Goal: Transaction & Acquisition: Purchase product/service

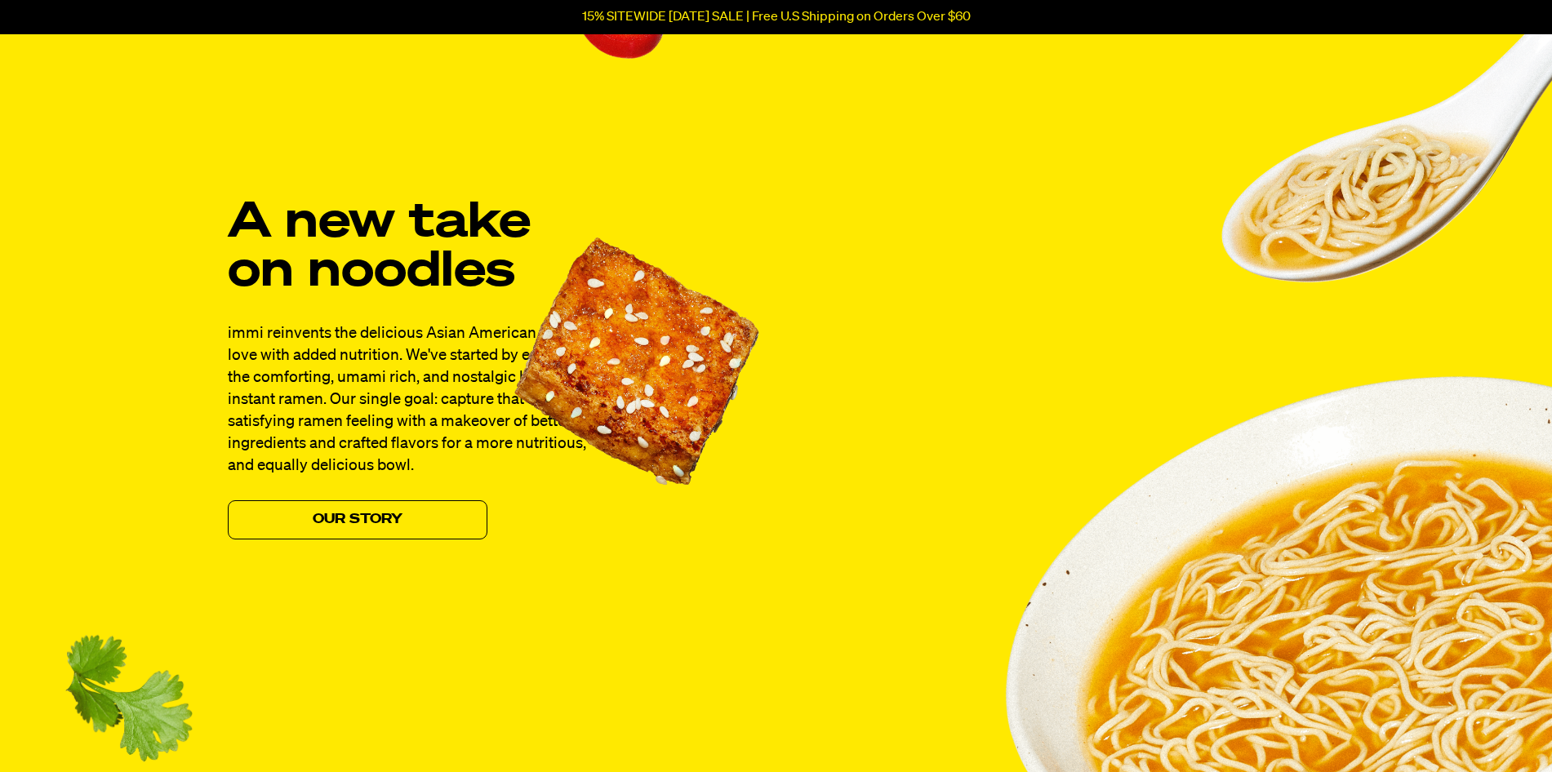
scroll to position [1224, 0]
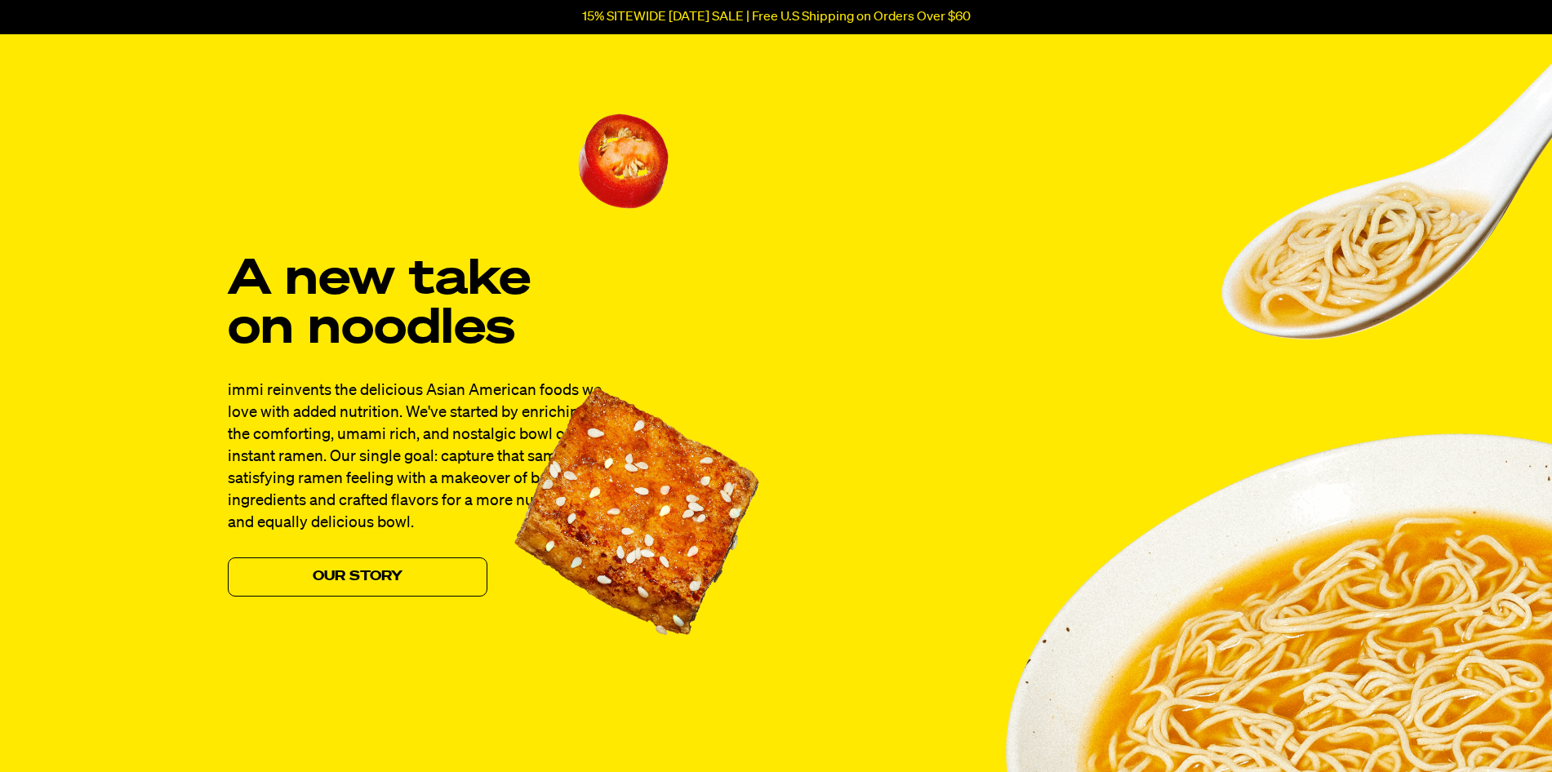
drag, startPoint x: 504, startPoint y: 478, endPoint x: 513, endPoint y: 478, distance: 9.0
click at [504, 478] on p "immi reinvents the delicious Asian American foods we love with added nutrition.…" at bounding box center [417, 457] width 379 height 154
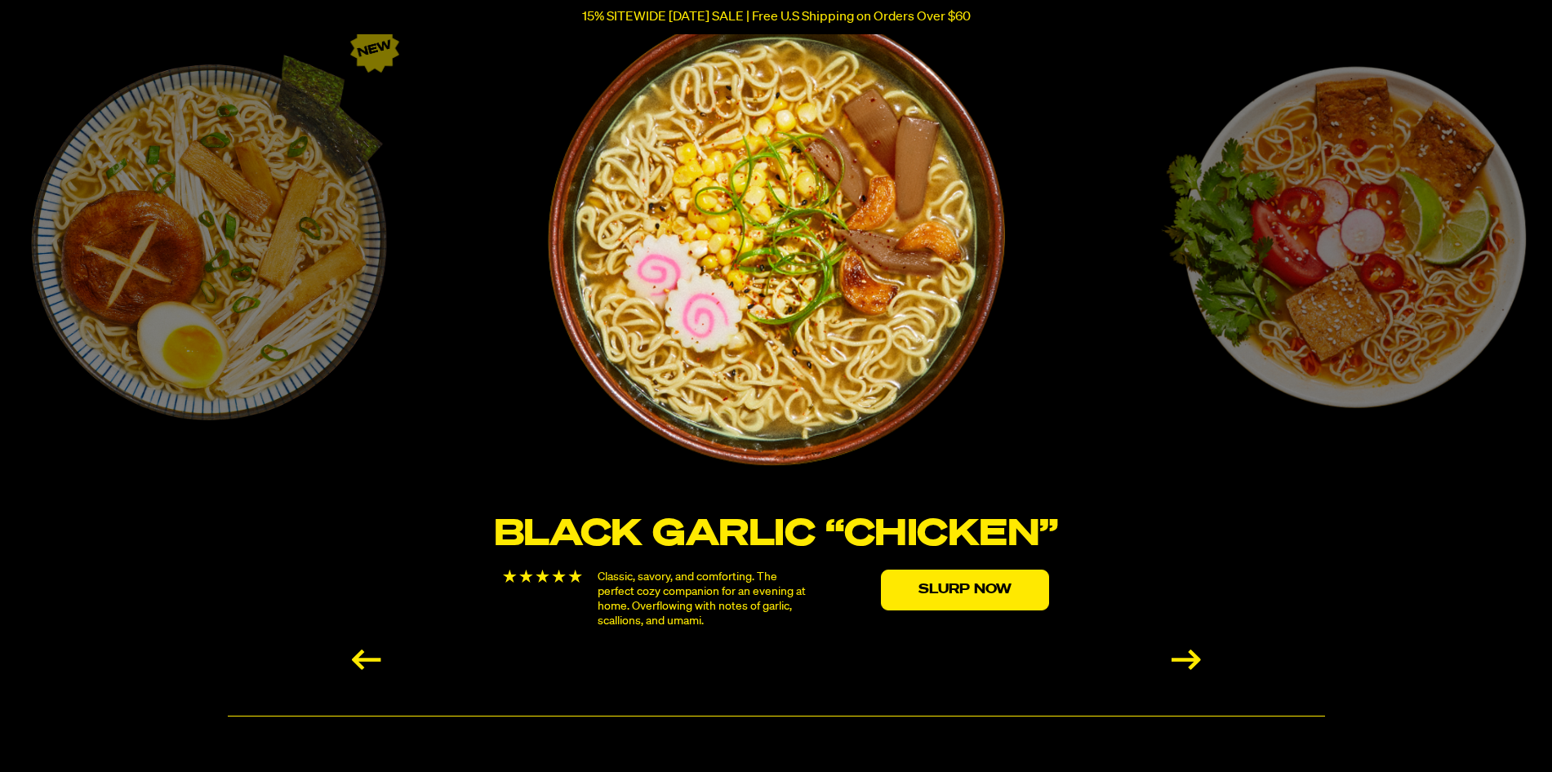
scroll to position [2775, 0]
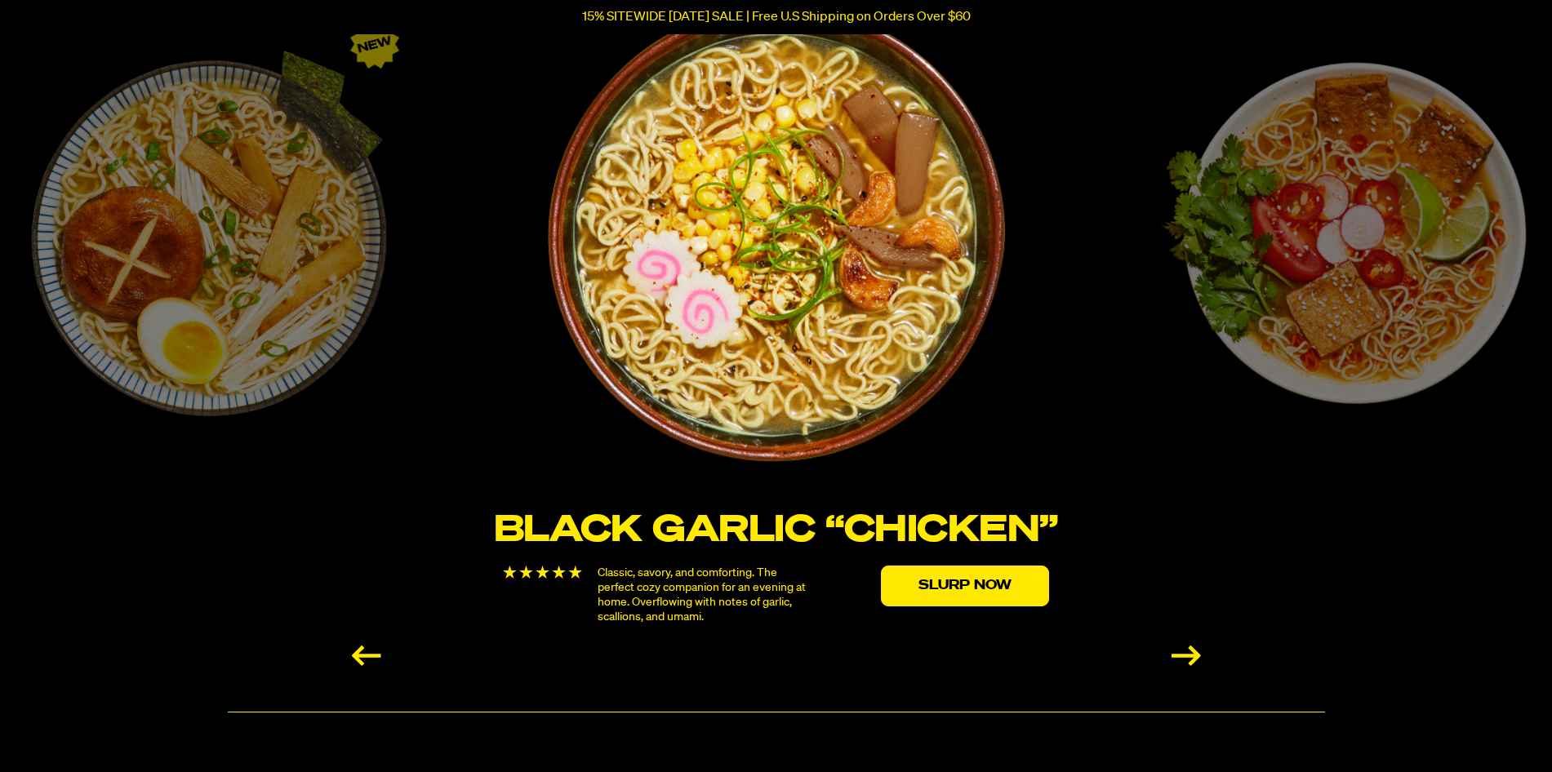
click at [1192, 658] on div "Next slide" at bounding box center [1185, 656] width 29 height 20
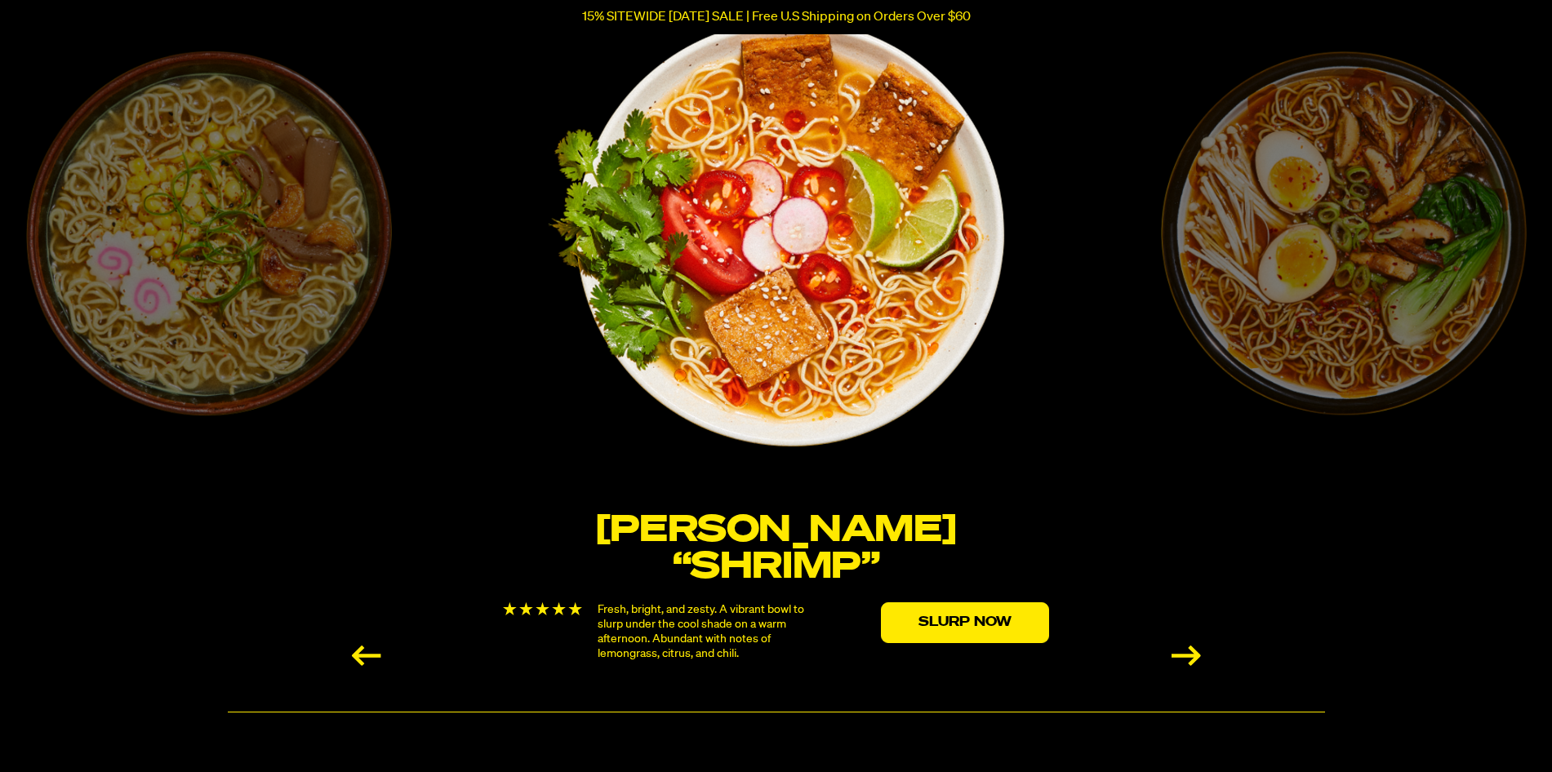
click at [1199, 649] on div "Next slide" at bounding box center [1185, 656] width 29 height 20
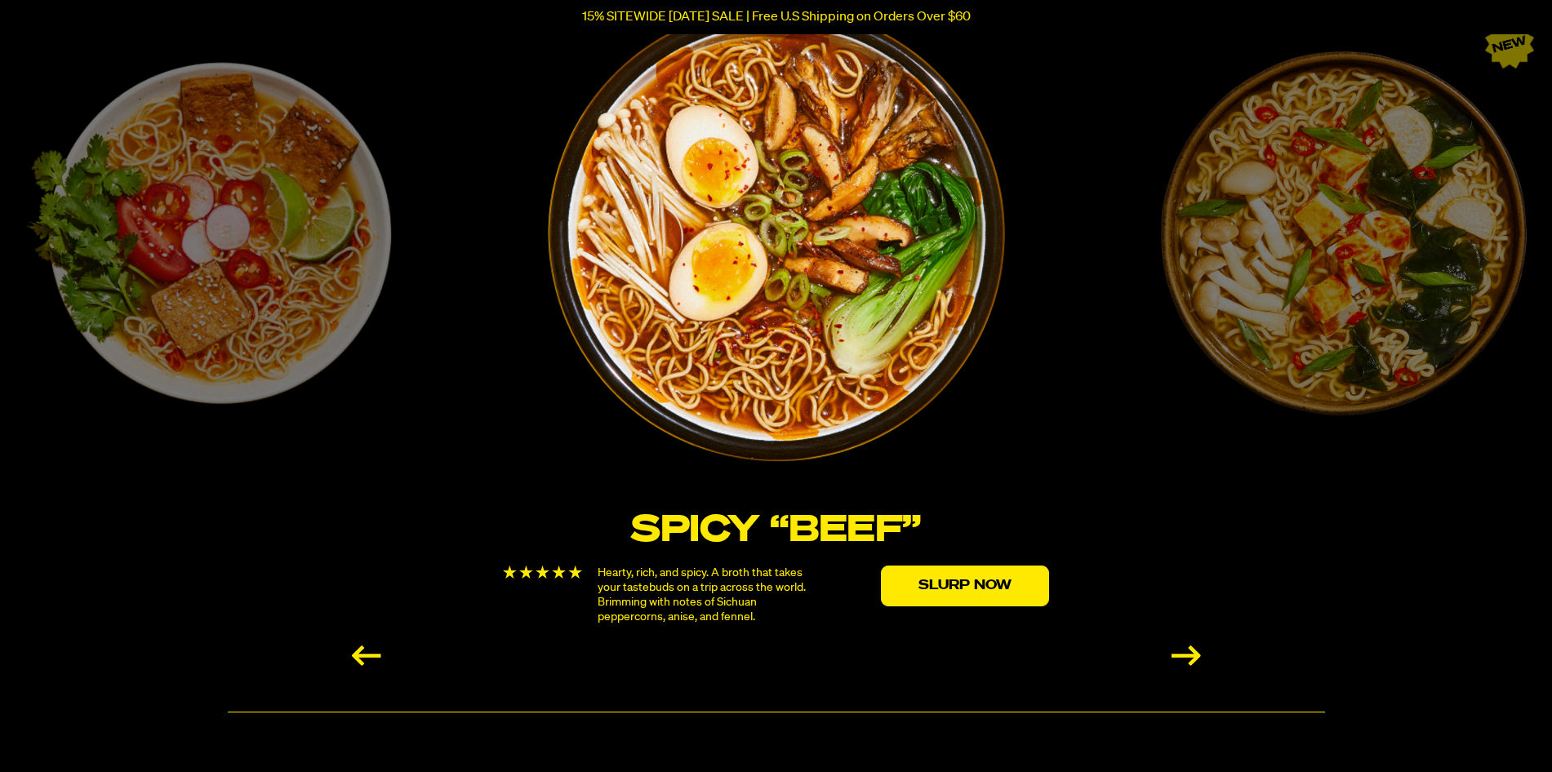
click at [1199, 646] on div "Next slide" at bounding box center [1185, 656] width 29 height 20
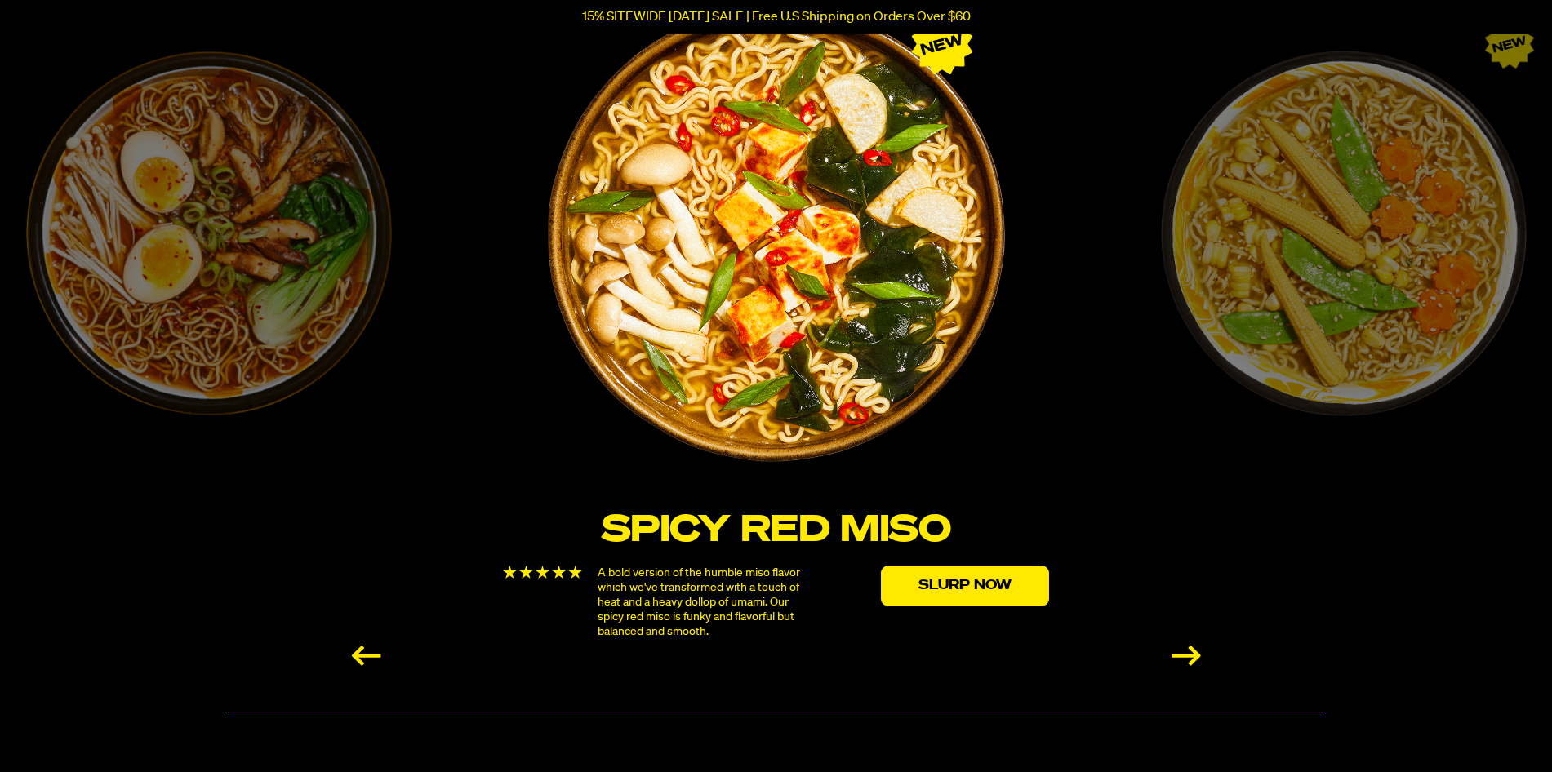
click at [1187, 659] on div "Next slide" at bounding box center [1185, 656] width 29 height 20
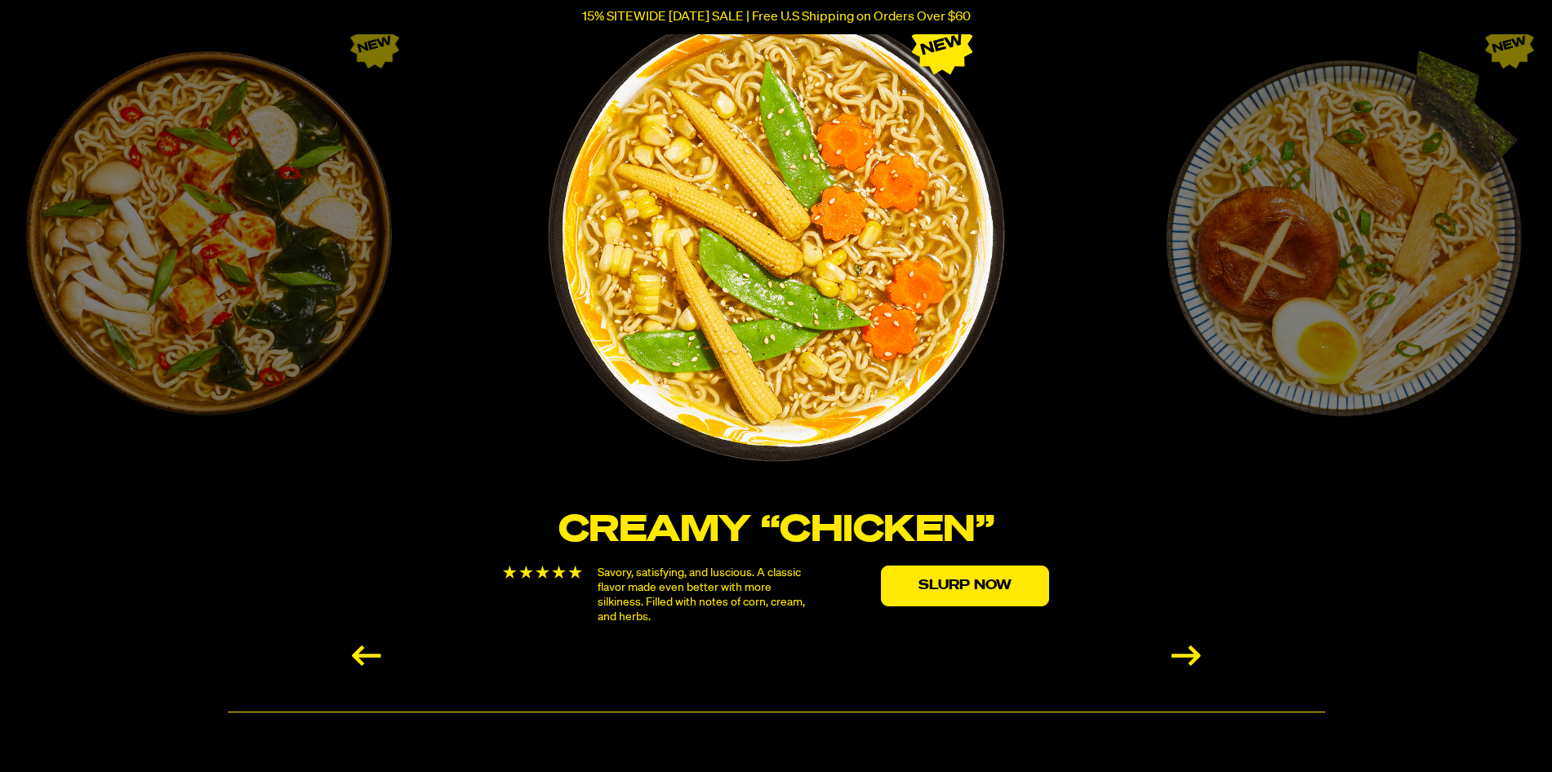
click at [373, 646] on div "Previous slide" at bounding box center [366, 656] width 29 height 20
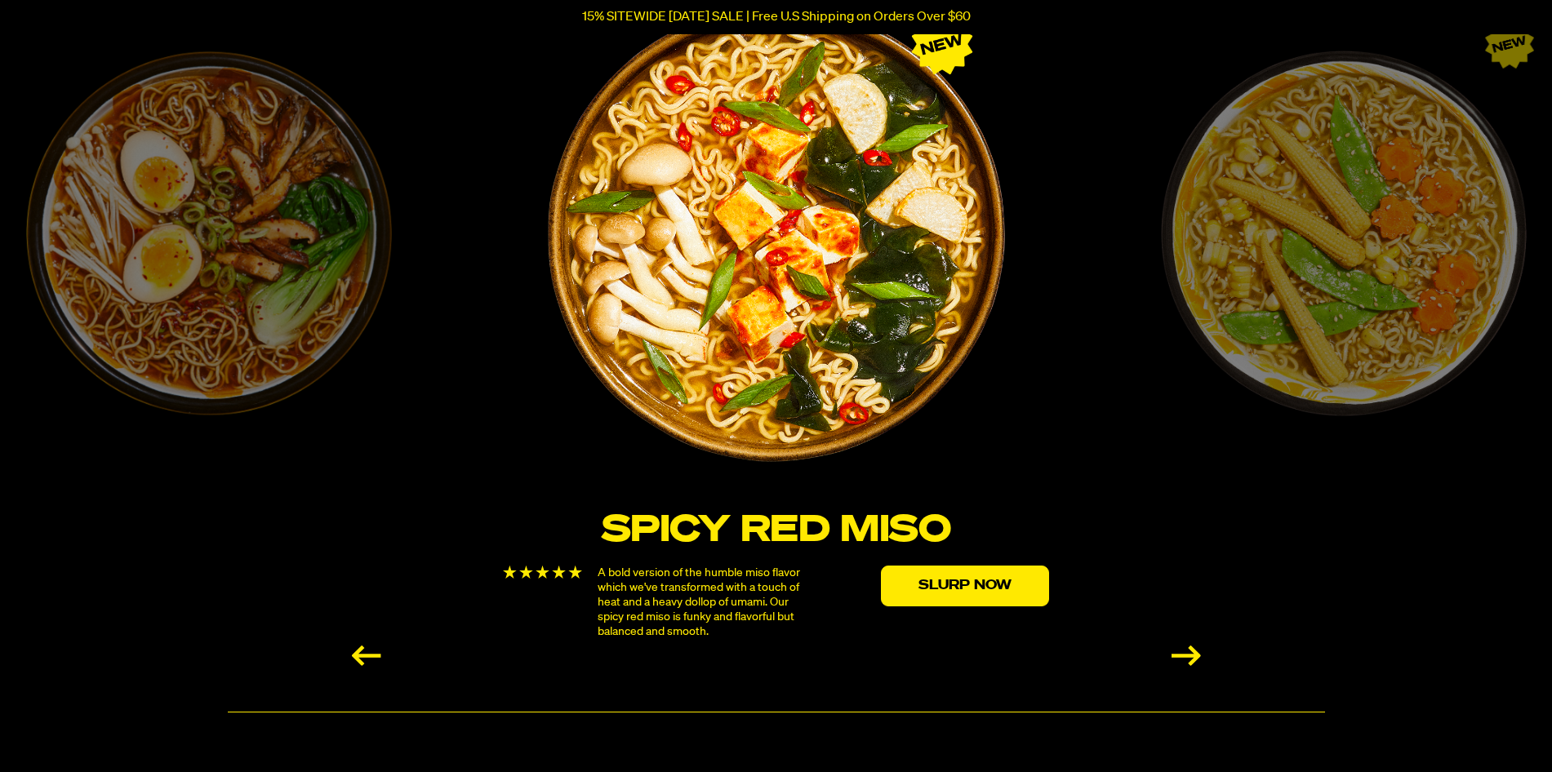
click at [1185, 646] on div "Next slide" at bounding box center [1185, 656] width 29 height 20
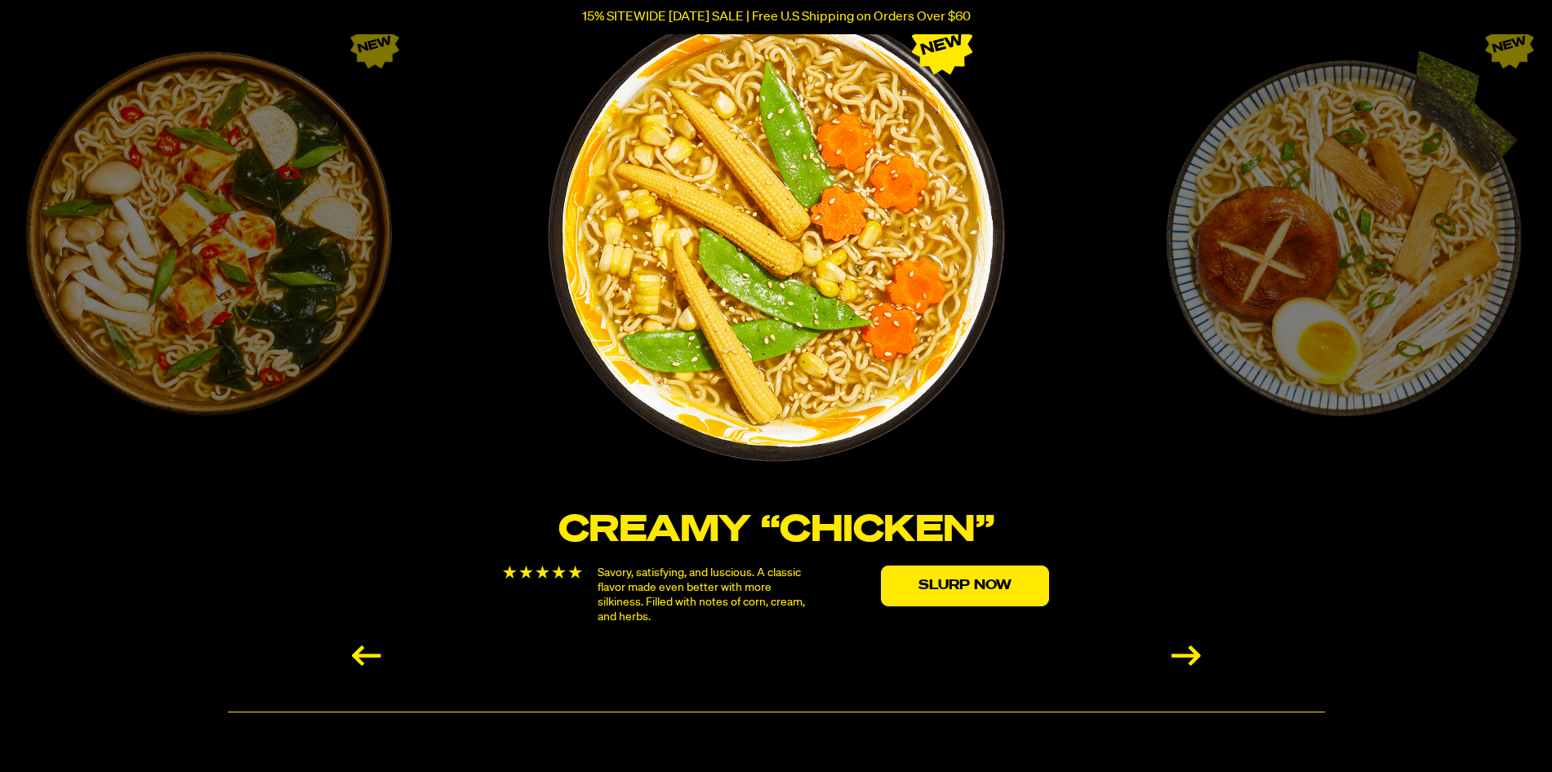
click at [1192, 654] on div "Next slide" at bounding box center [1185, 656] width 29 height 20
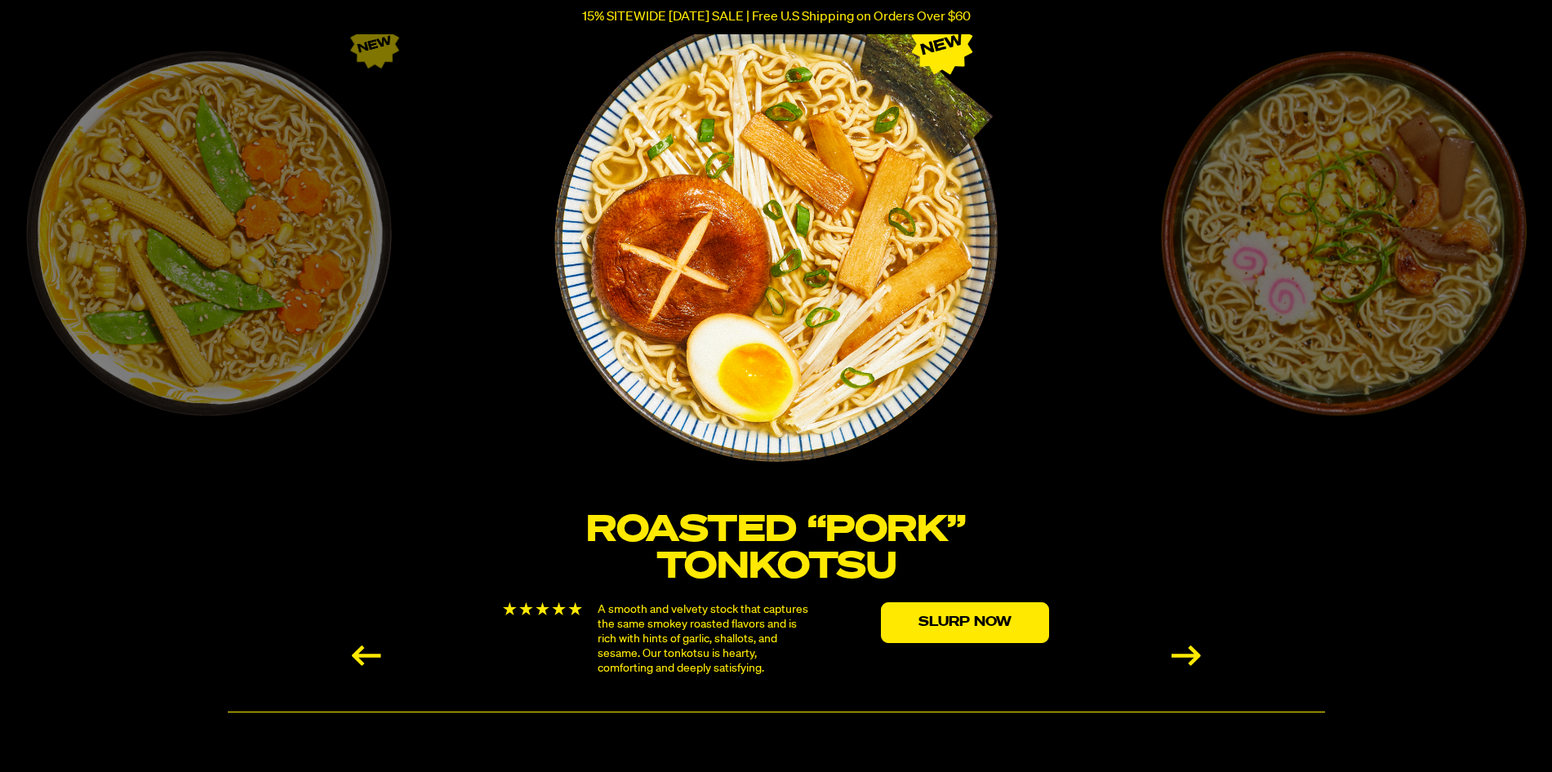
click at [1192, 650] on div "Next slide" at bounding box center [1185, 656] width 29 height 20
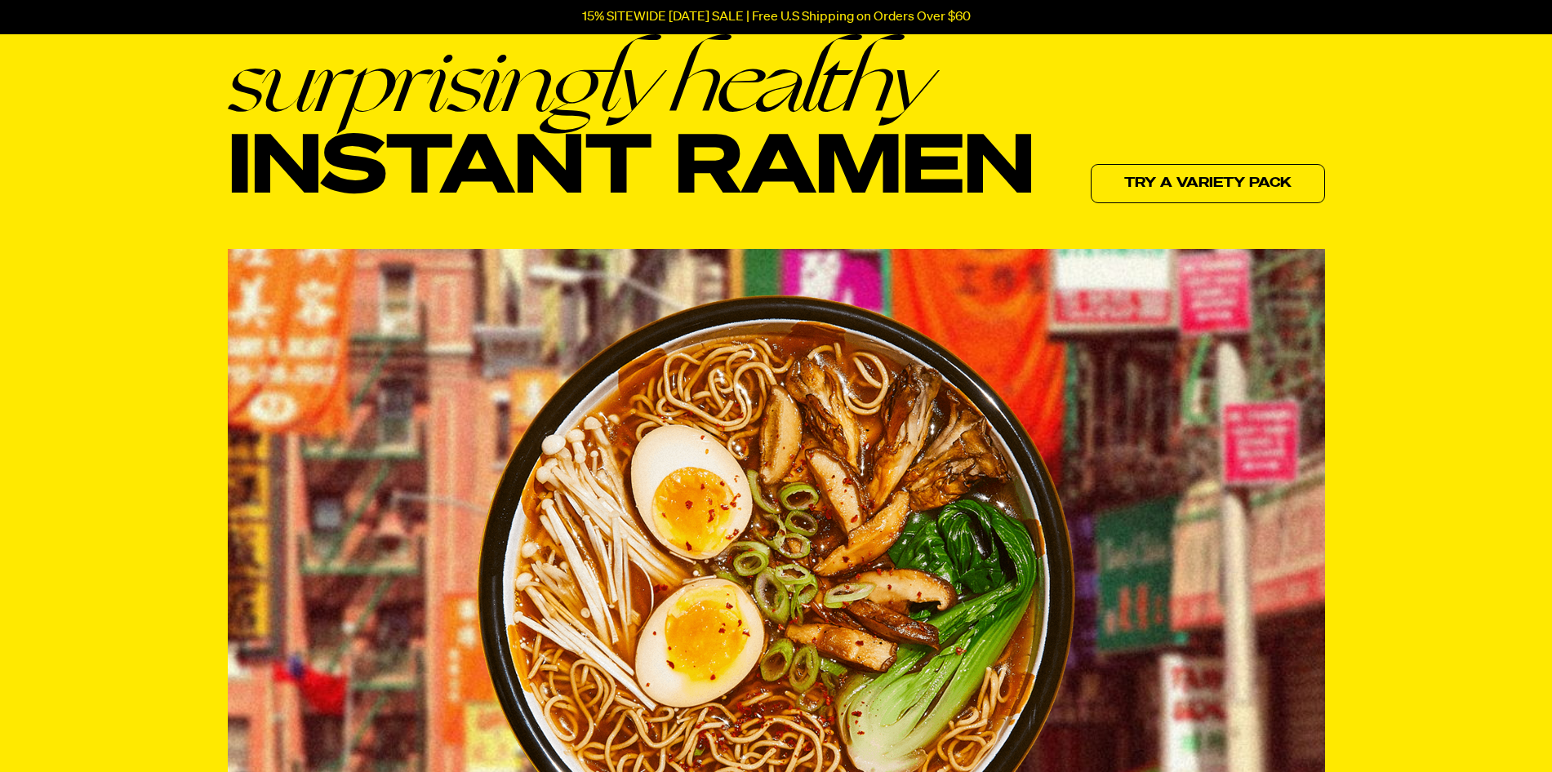
scroll to position [0, 0]
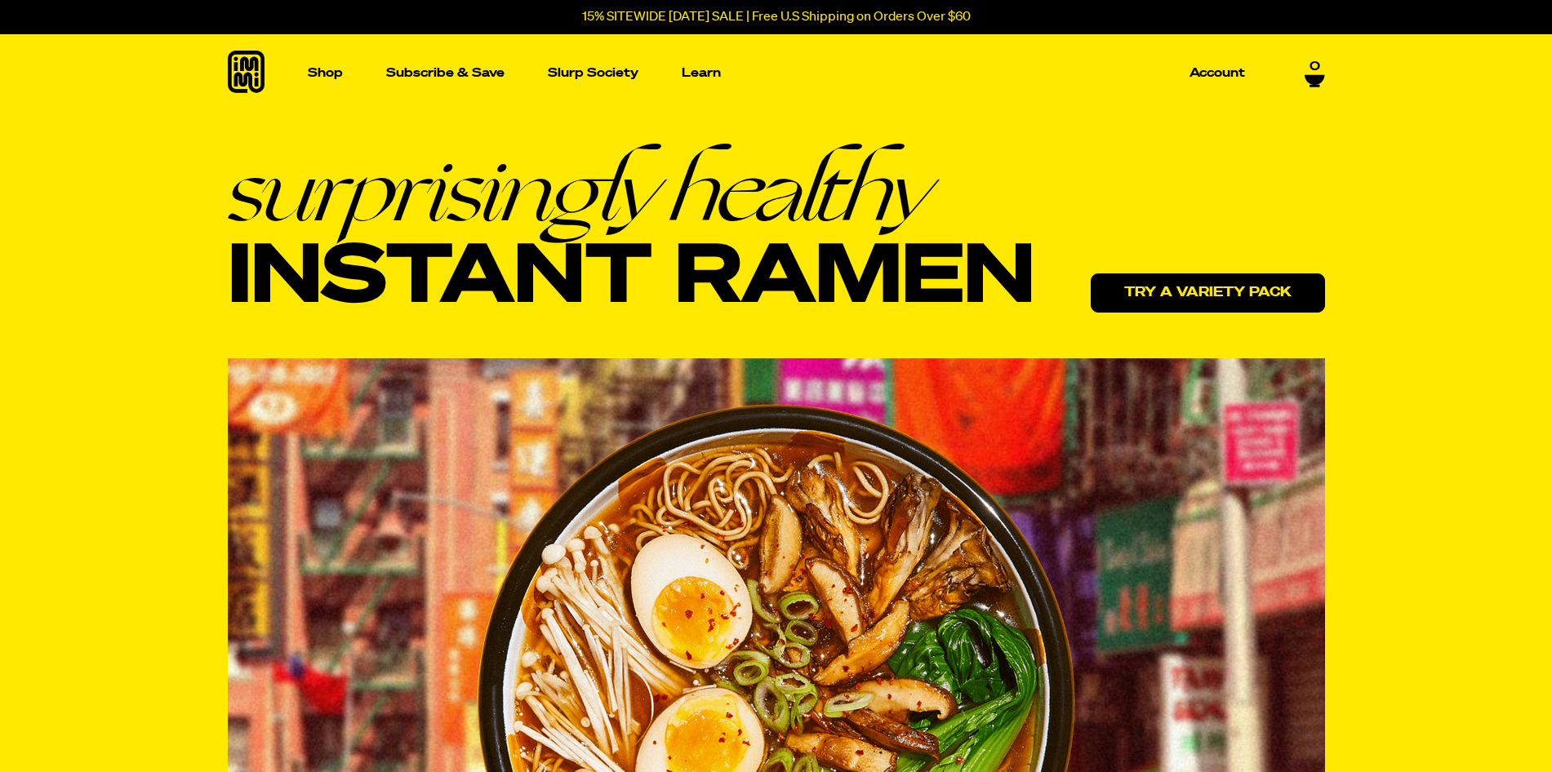
click at [1213, 278] on link "Try a variety pack" at bounding box center [1207, 292] width 234 height 39
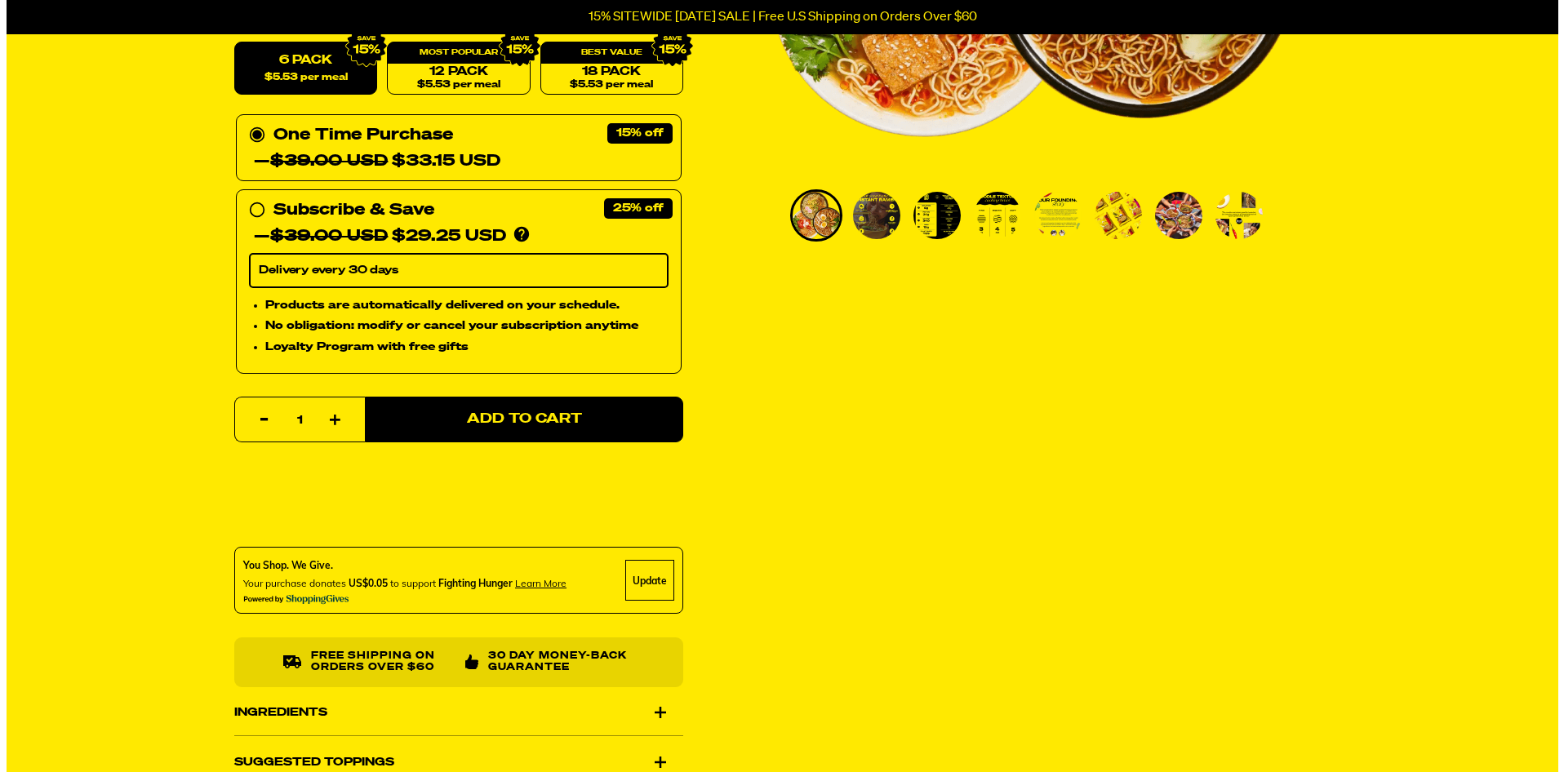
scroll to position [245, 0]
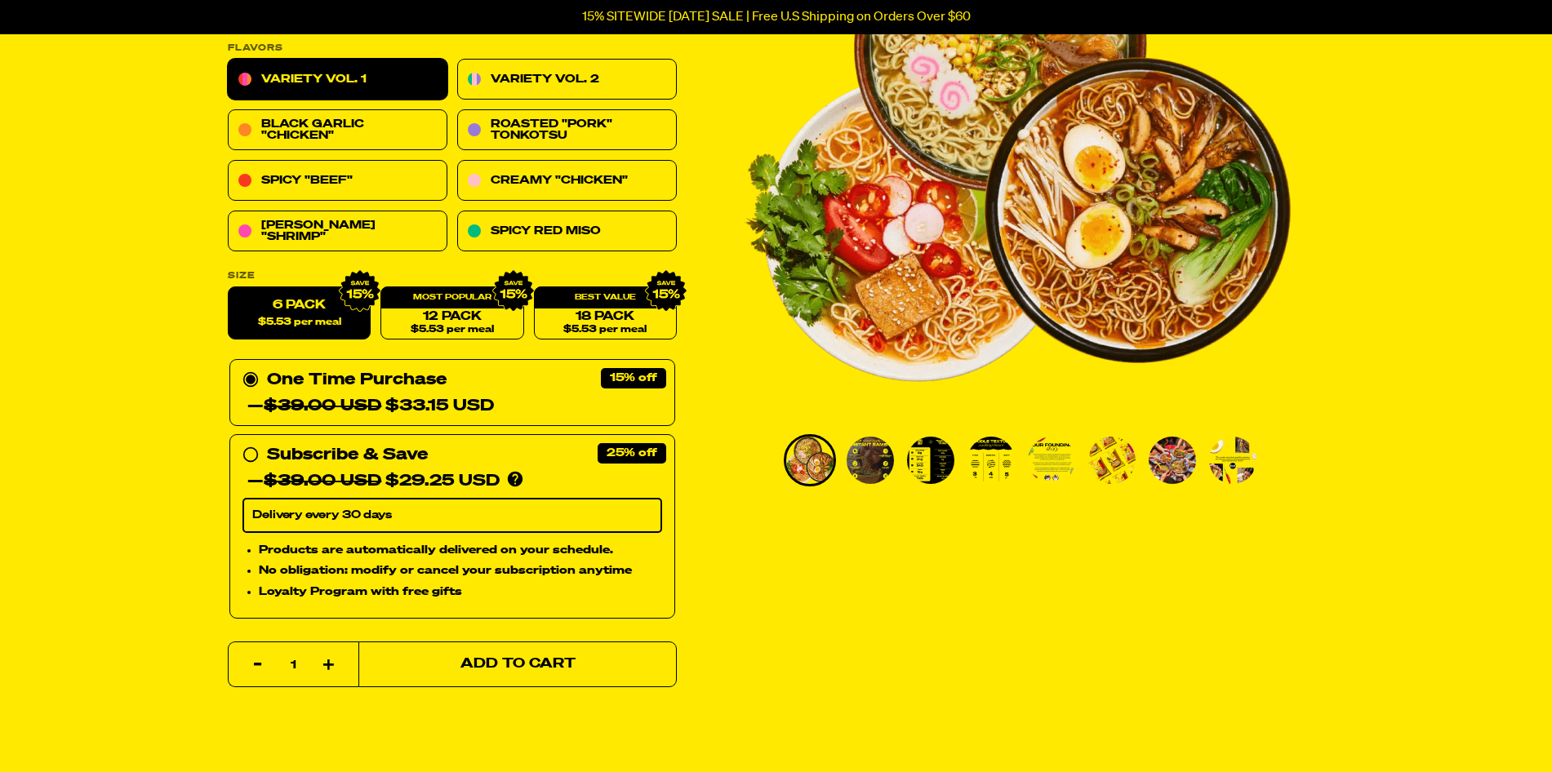
click at [547, 664] on span "Add to Cart" at bounding box center [517, 665] width 115 height 14
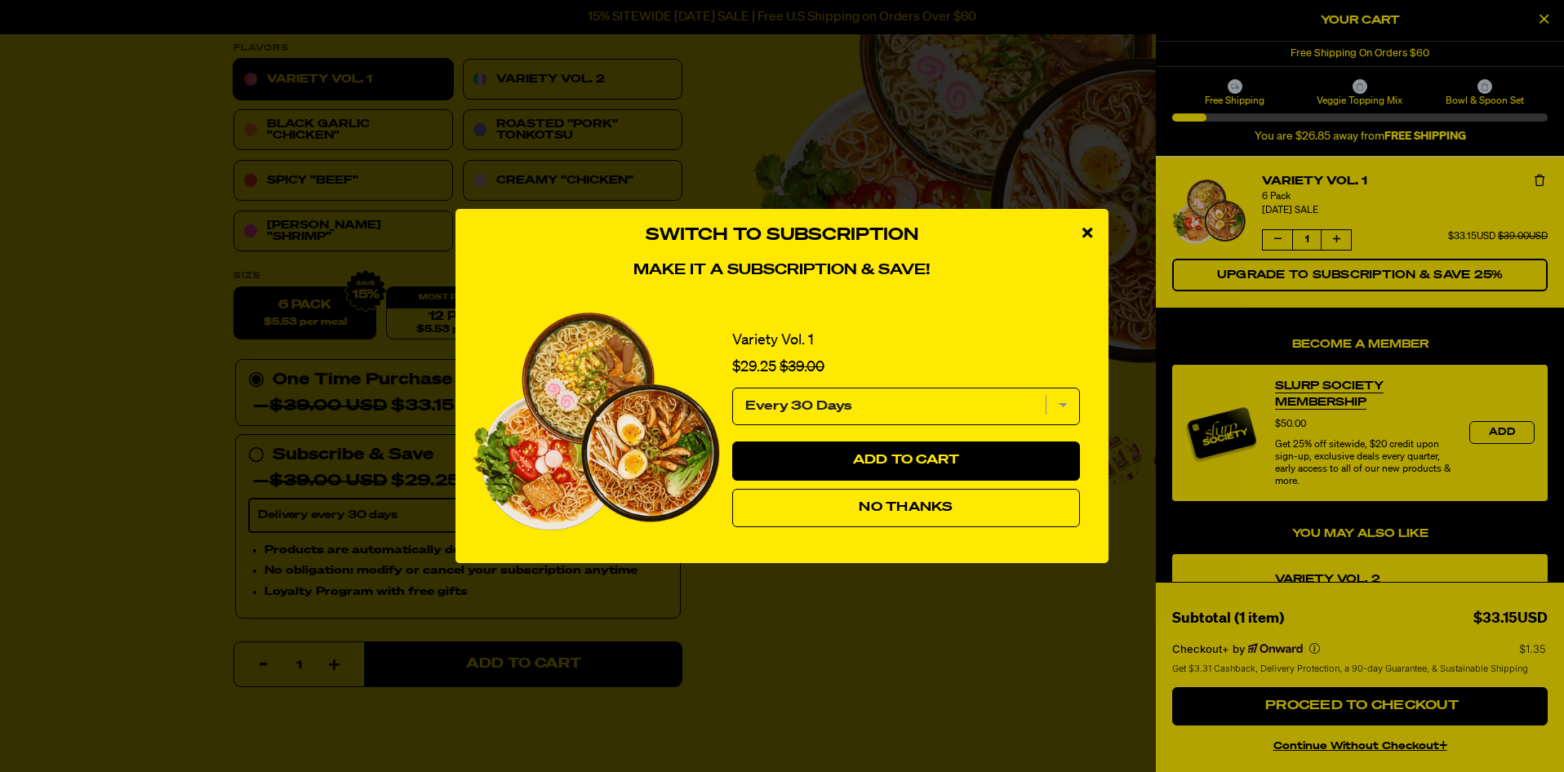
click at [918, 514] on button "No Thanks" at bounding box center [906, 508] width 348 height 39
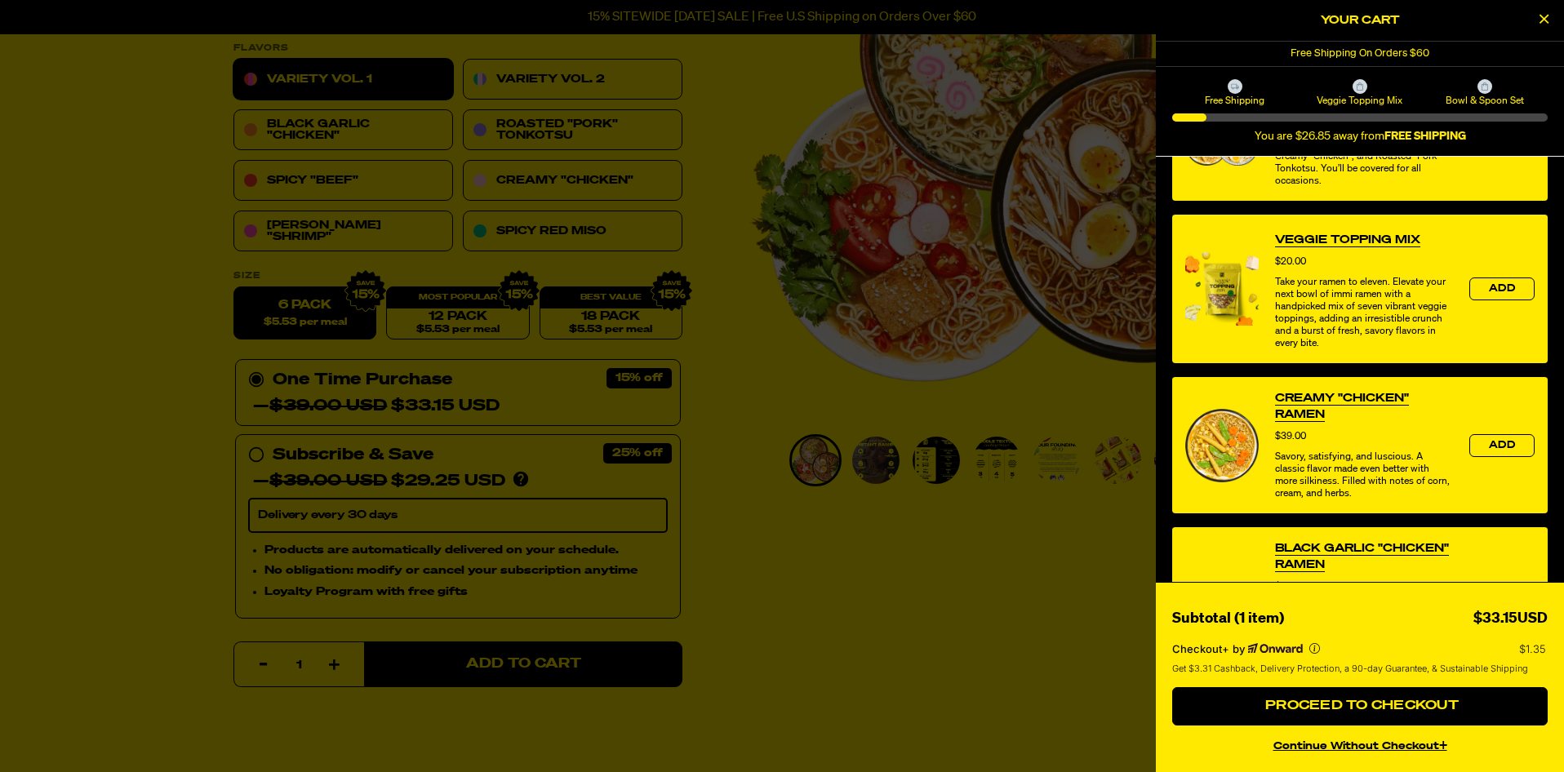
scroll to position [490, 0]
click at [1494, 287] on span "Add" at bounding box center [1502, 288] width 26 height 10
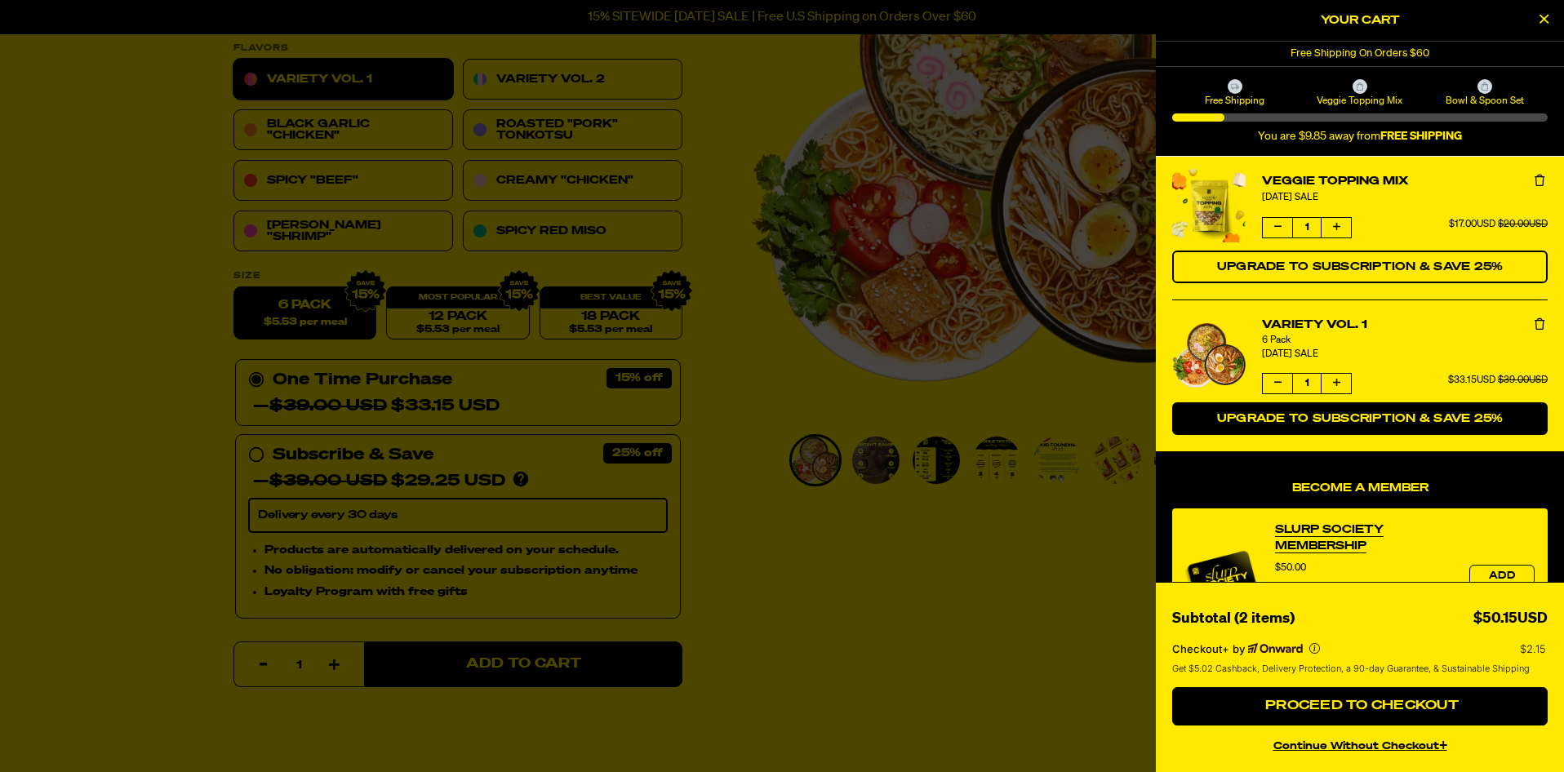
scroll to position [0, 0]
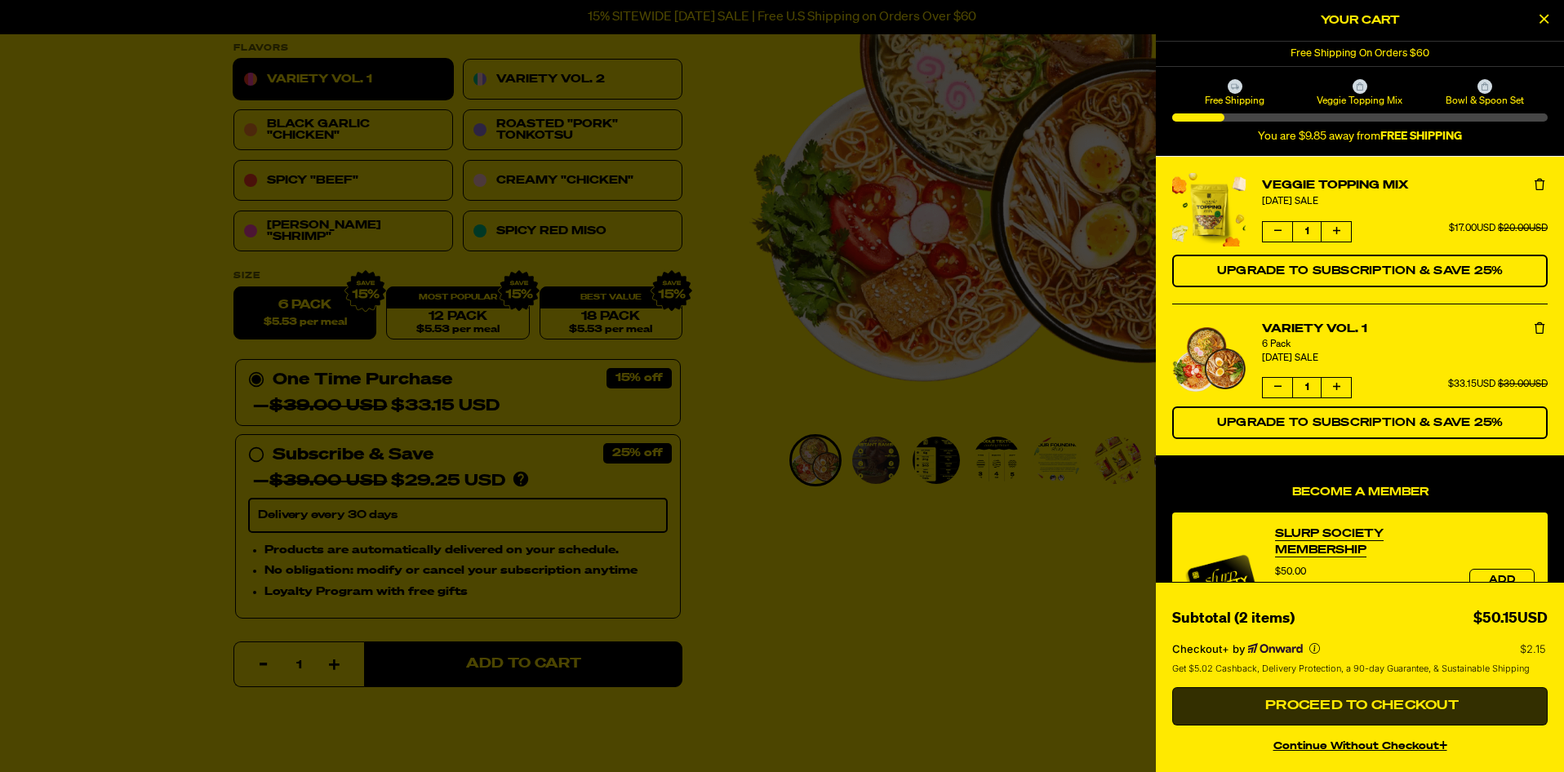
click at [1335, 701] on span "Proceed to Checkout" at bounding box center [1360, 705] width 198 height 13
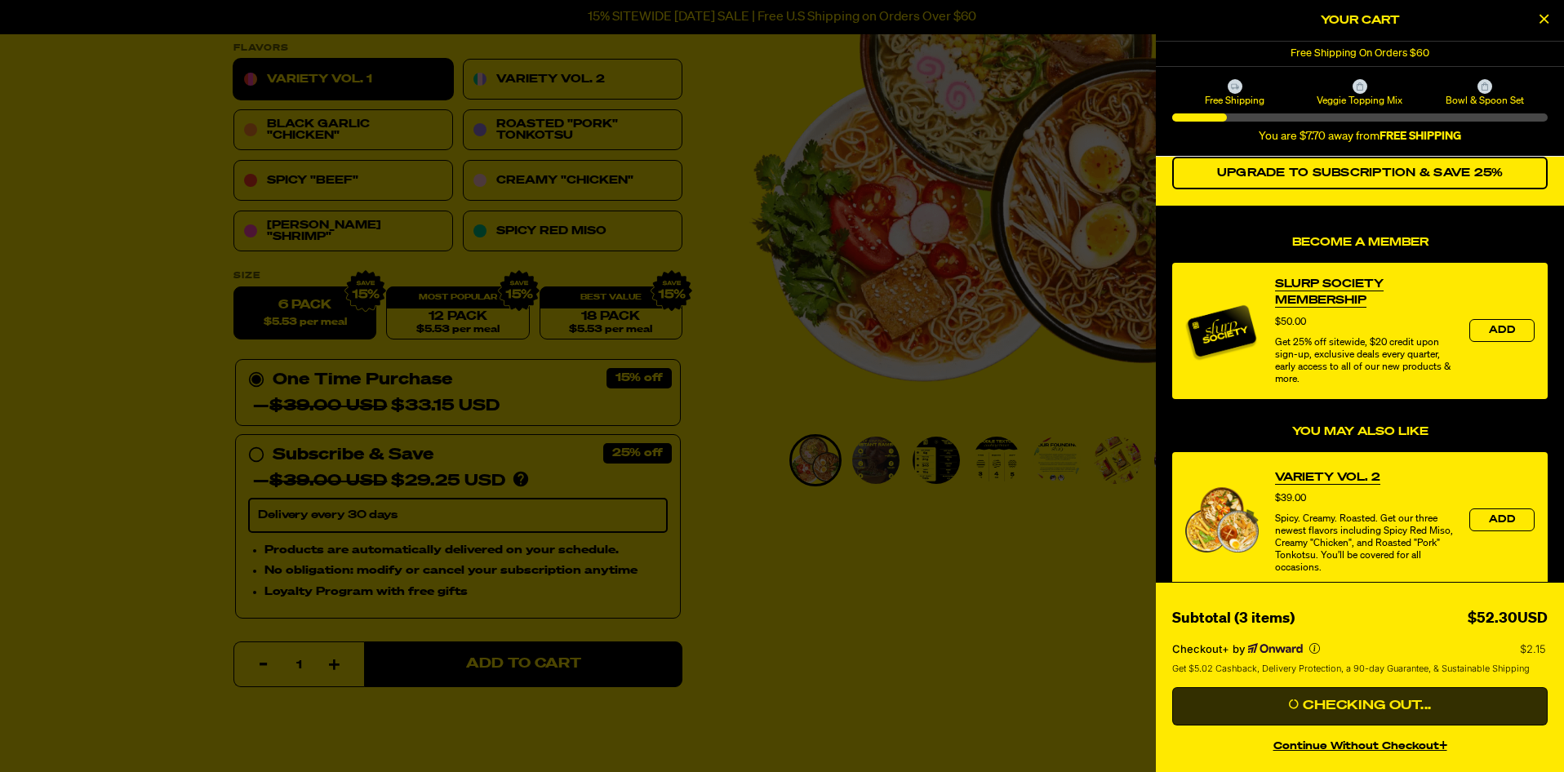
scroll to position [408, 0]
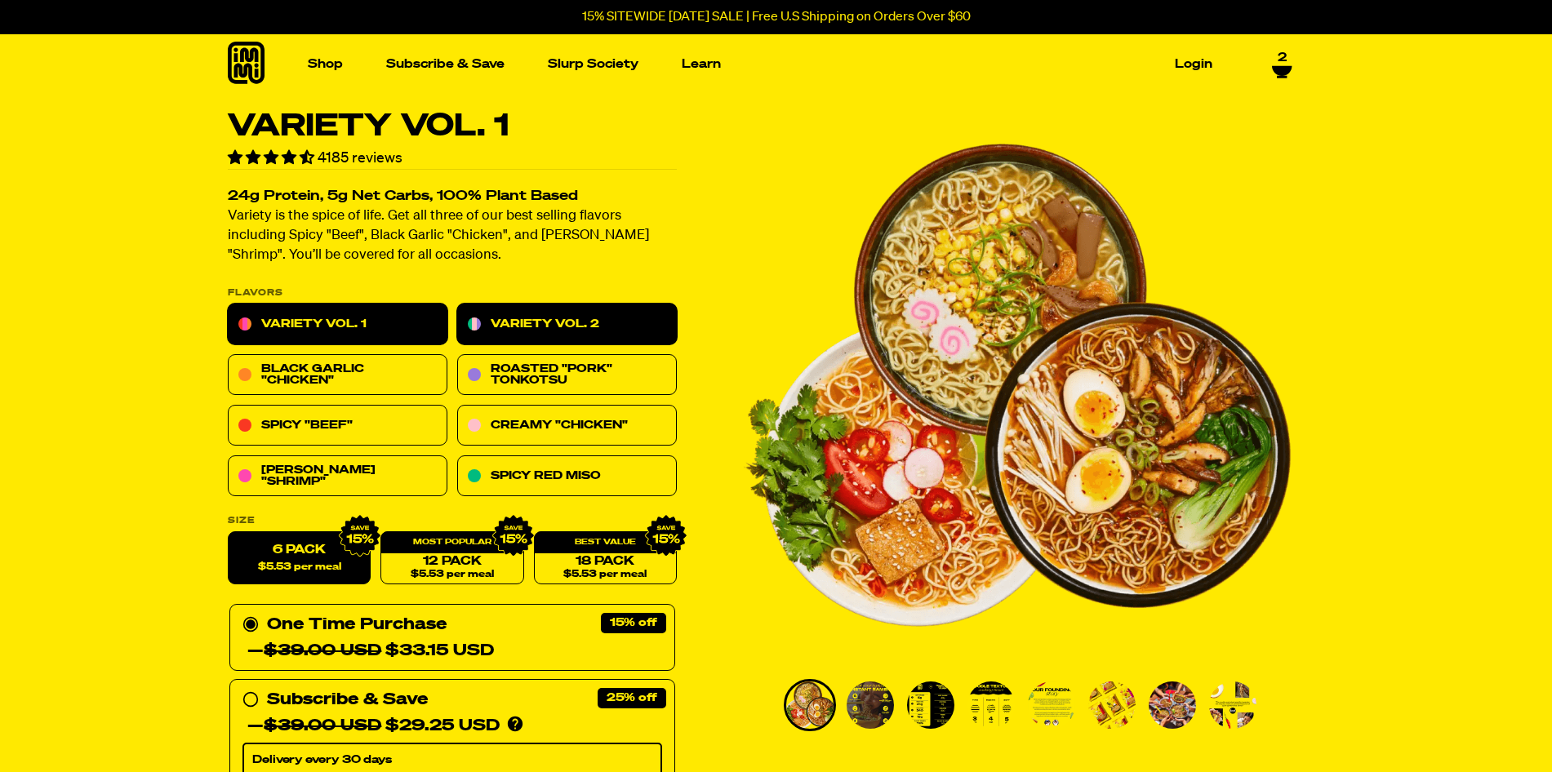
click at [574, 328] on link "Variety Vol. 2" at bounding box center [567, 324] width 220 height 41
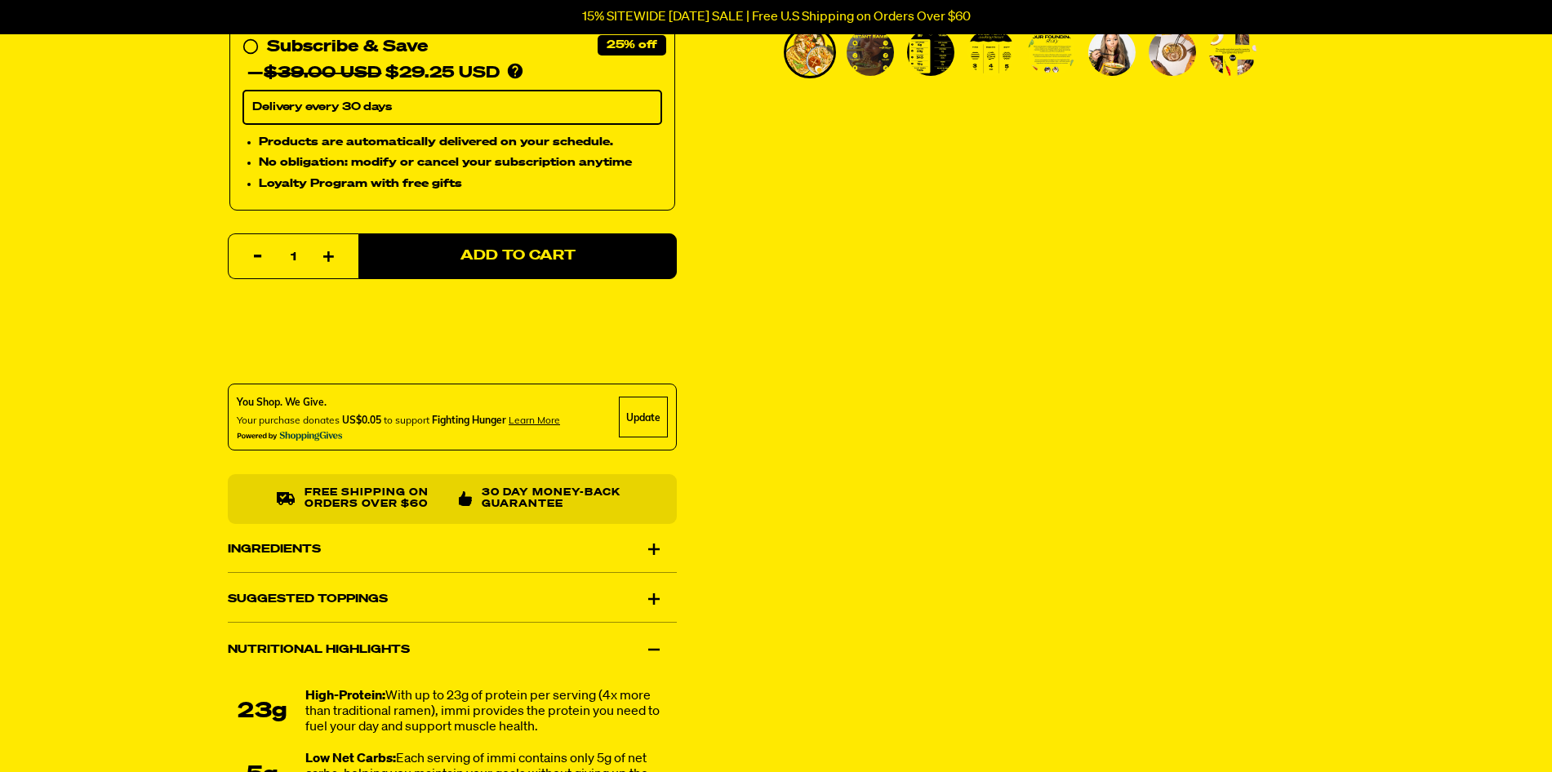
scroll to position [979, 0]
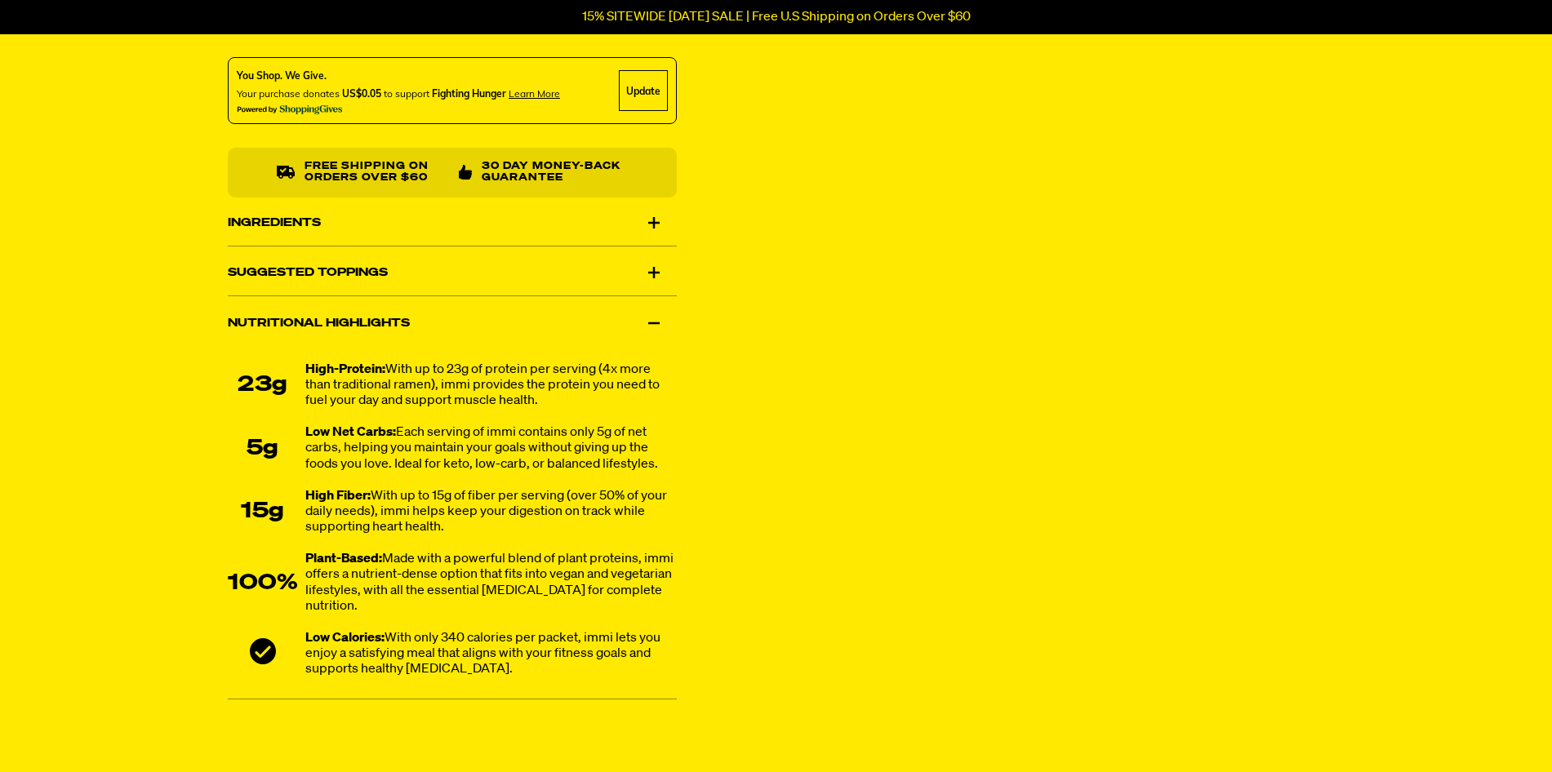
click at [654, 269] on div "Suggested Toppings" at bounding box center [452, 273] width 449 height 46
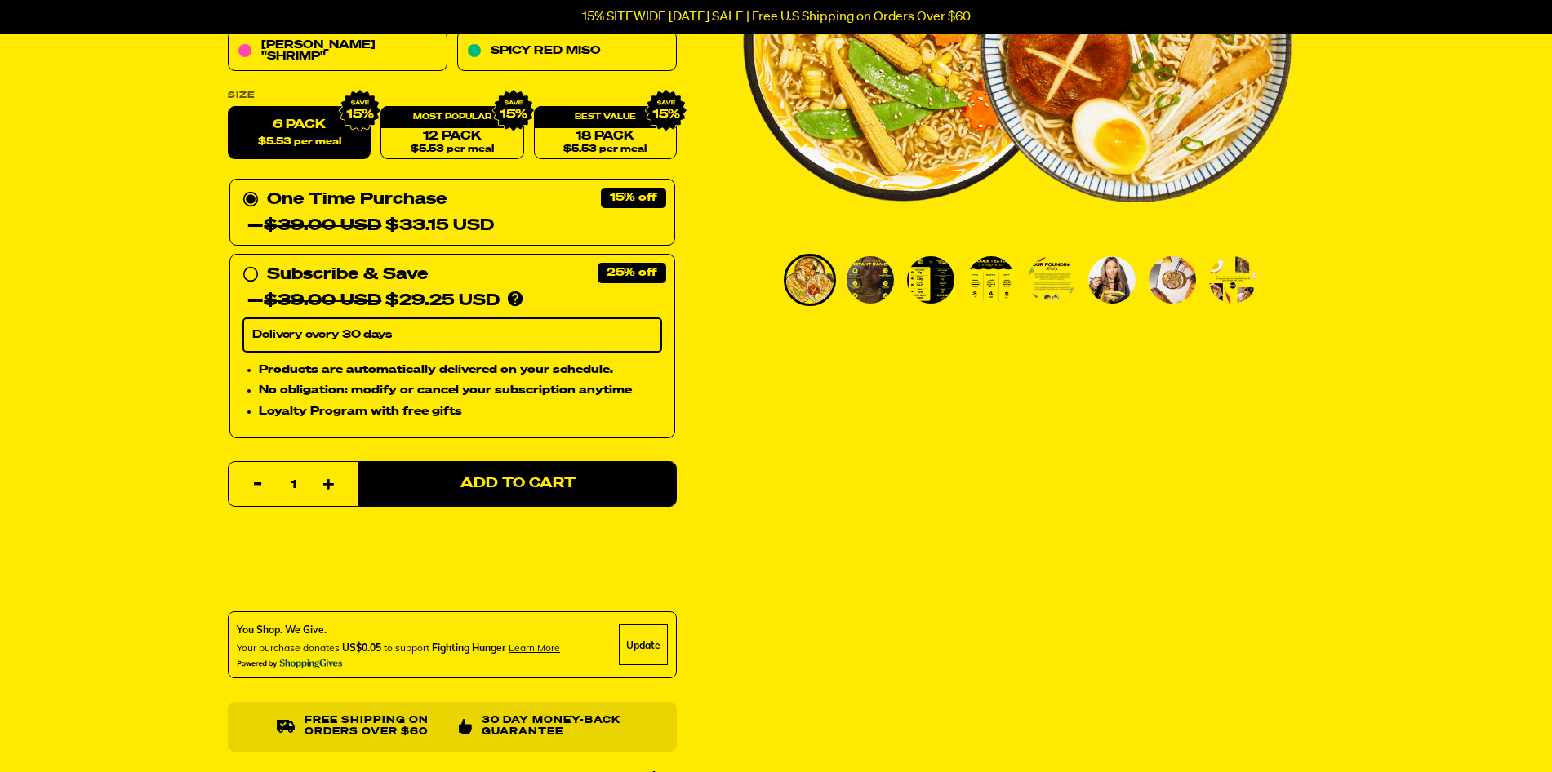
scroll to position [0, 0]
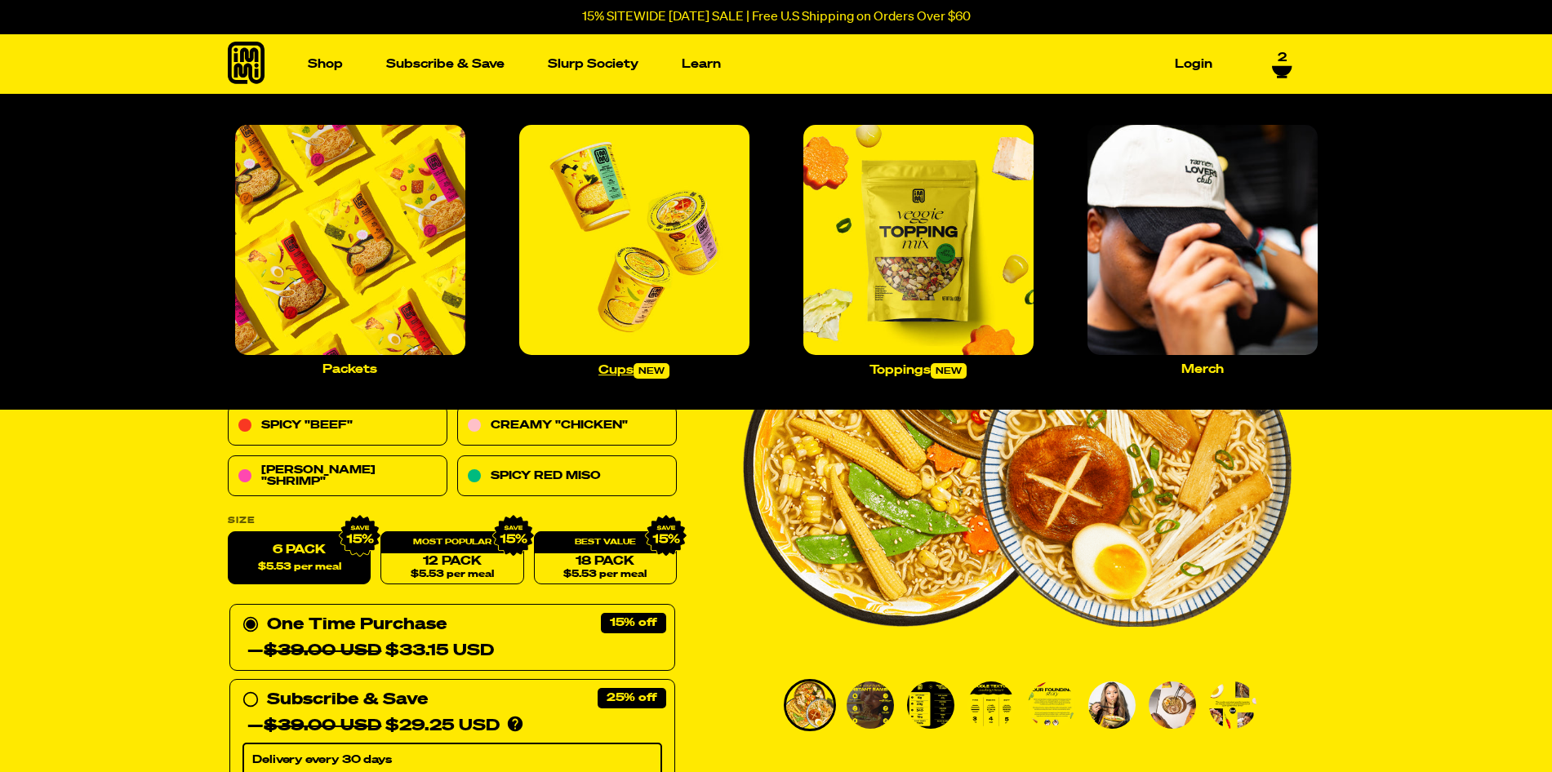
click at [635, 259] on img "Main navigation" at bounding box center [634, 240] width 230 height 230
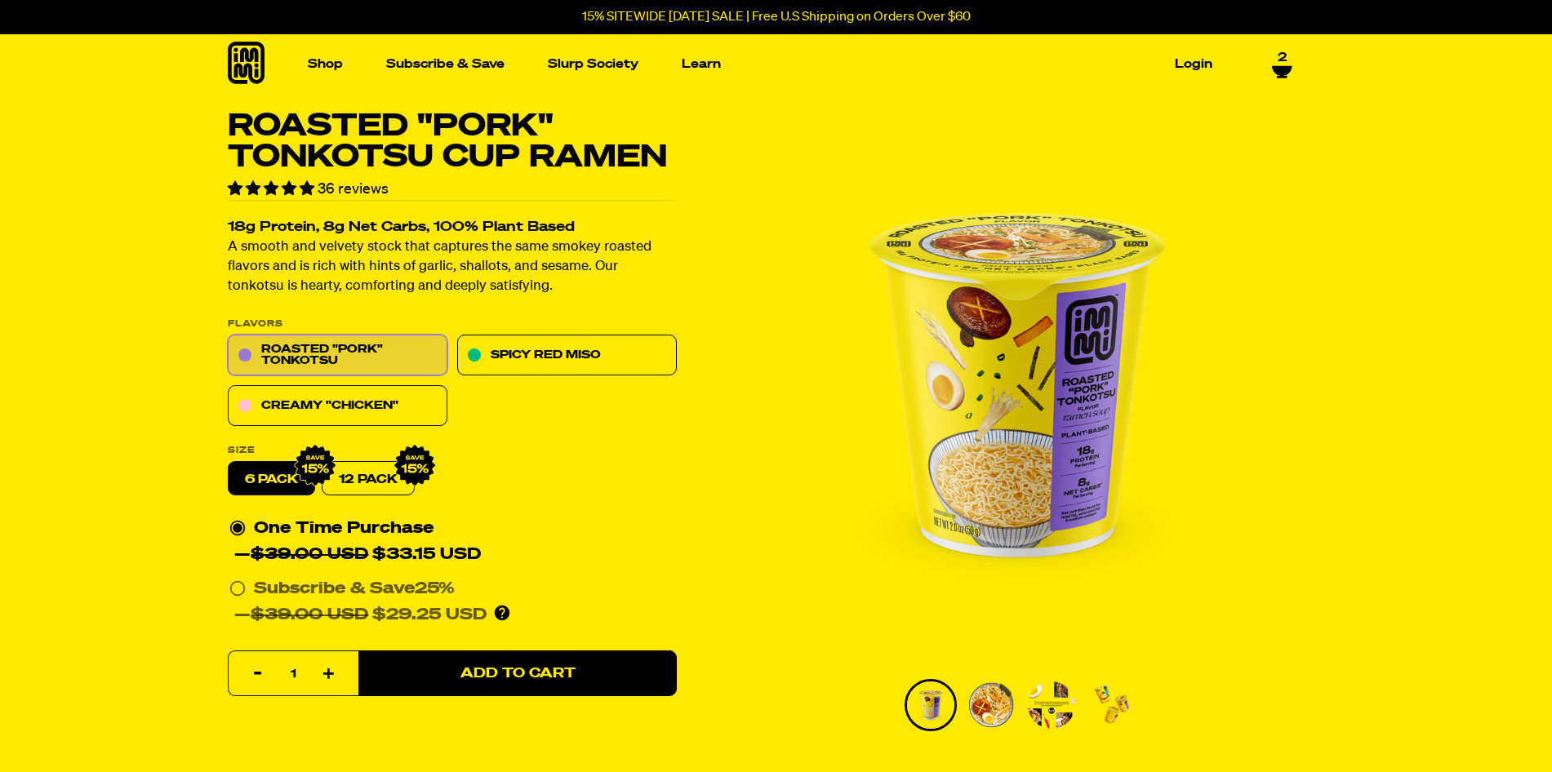
click at [977, 689] on img "Go to slide 2" at bounding box center [990, 705] width 47 height 47
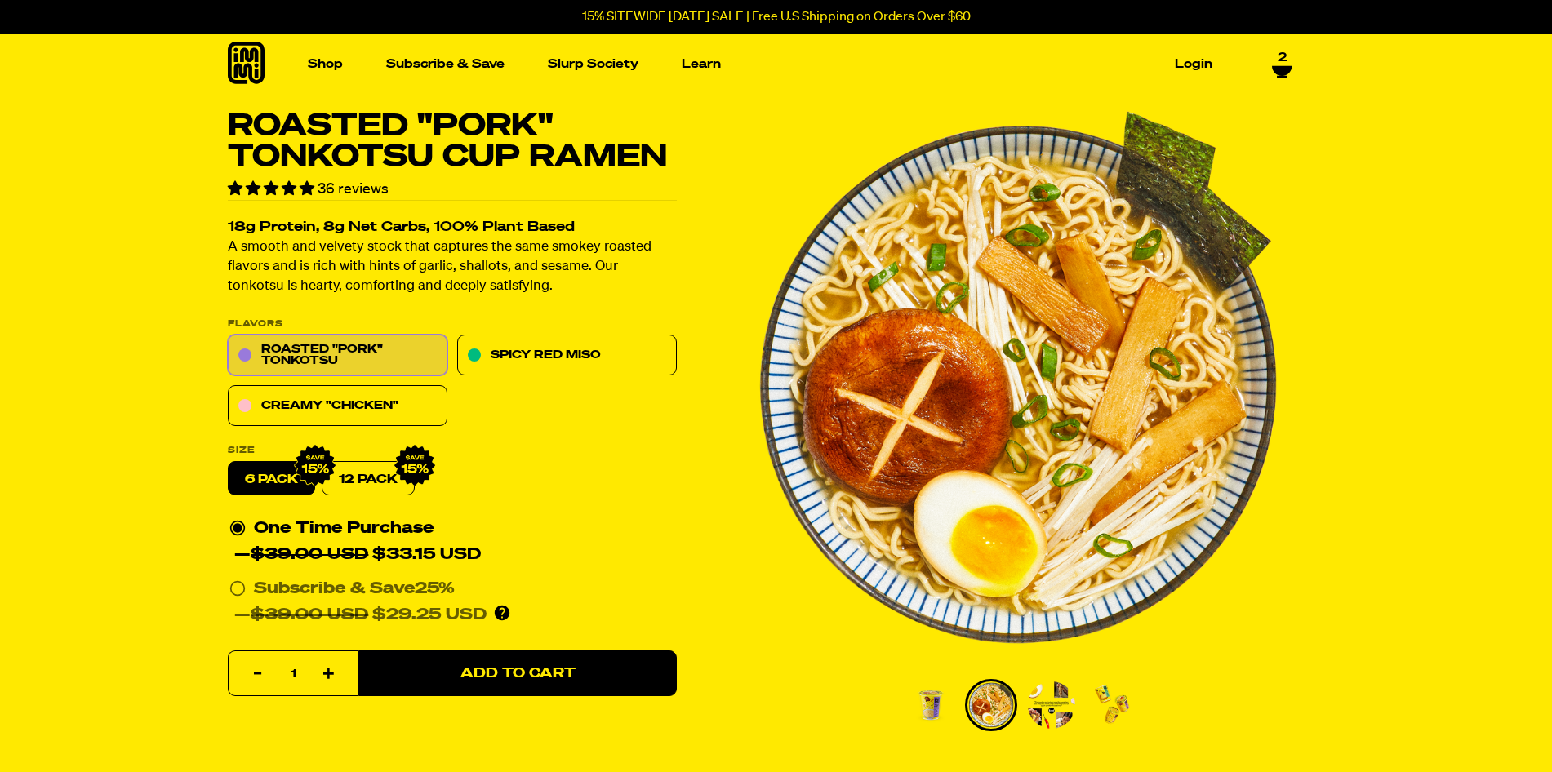
click at [1047, 706] on img "Go to slide 3" at bounding box center [1051, 705] width 47 height 47
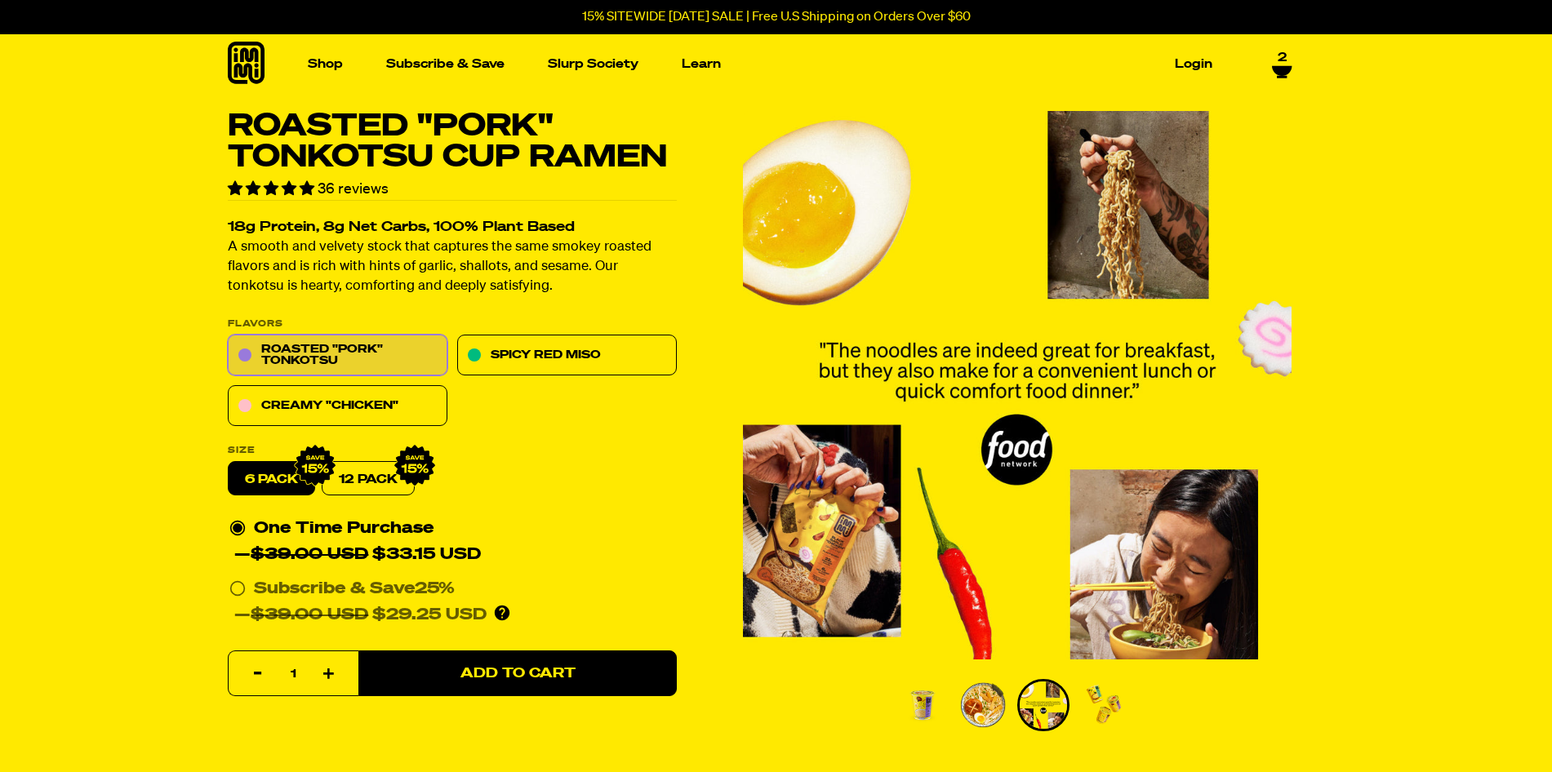
click at [1106, 708] on img "Go to slide 4" at bounding box center [1103, 705] width 47 height 47
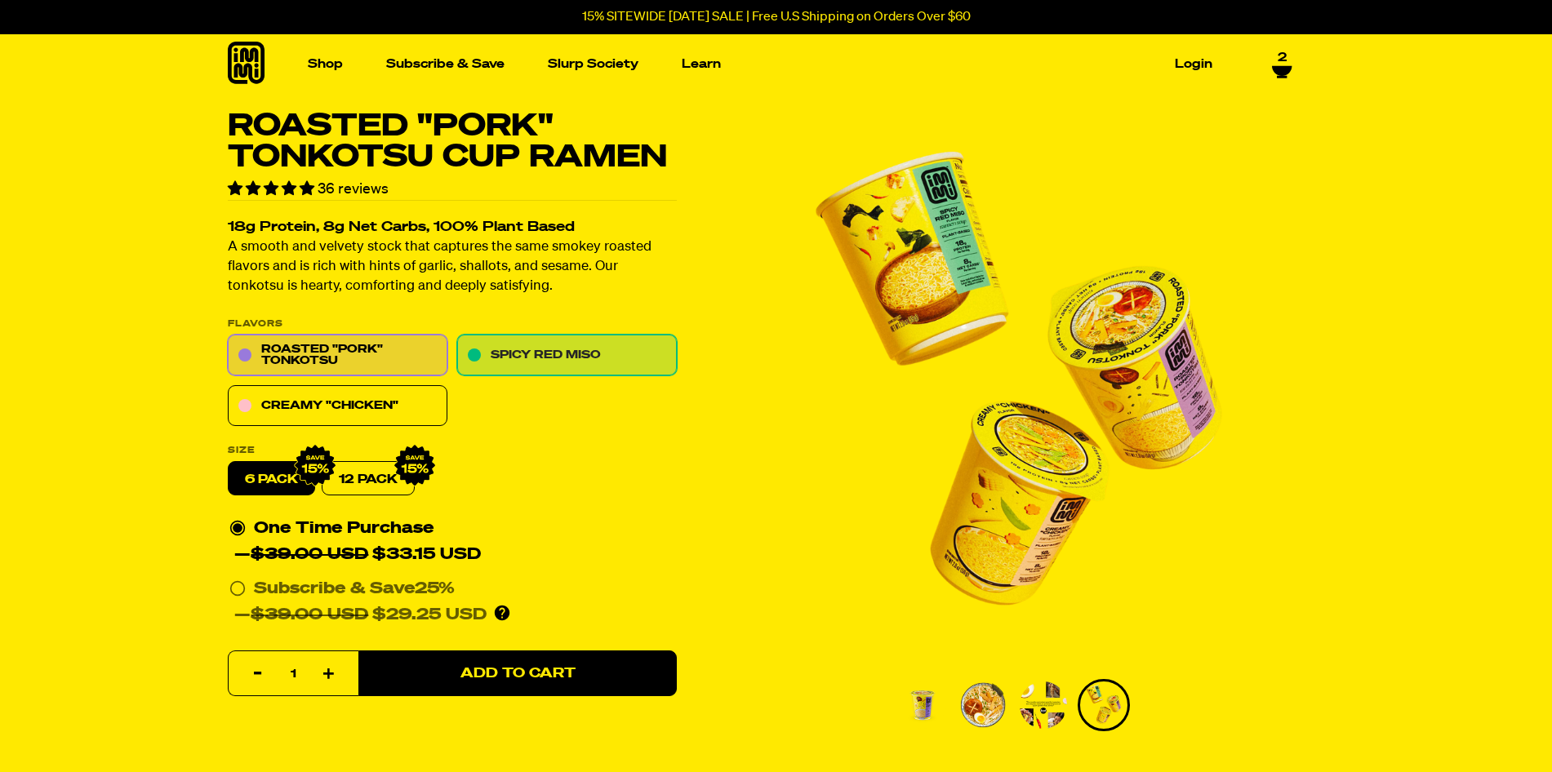
click at [538, 371] on link "Spicy Red Miso" at bounding box center [567, 355] width 220 height 41
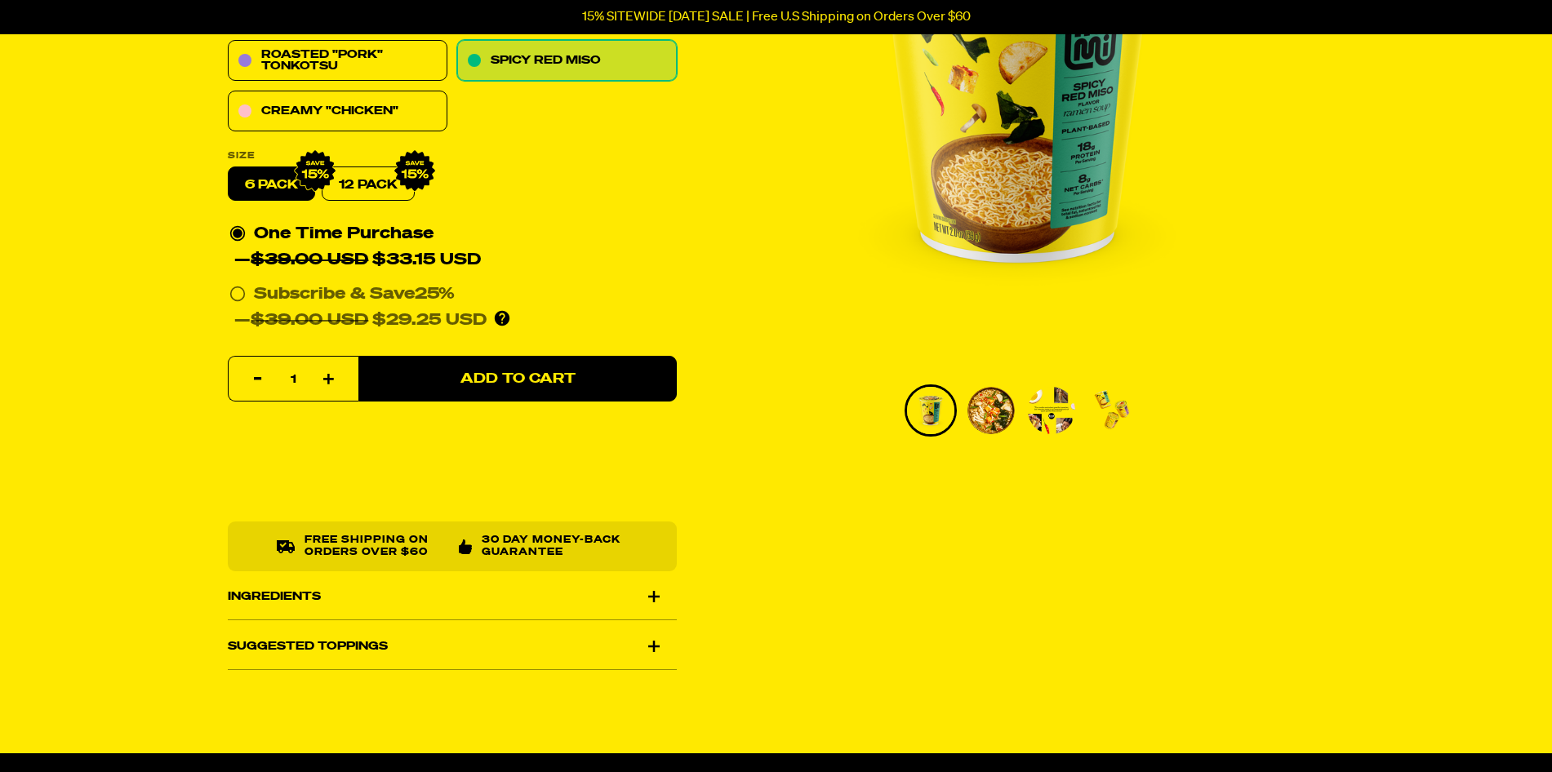
scroll to position [326, 0]
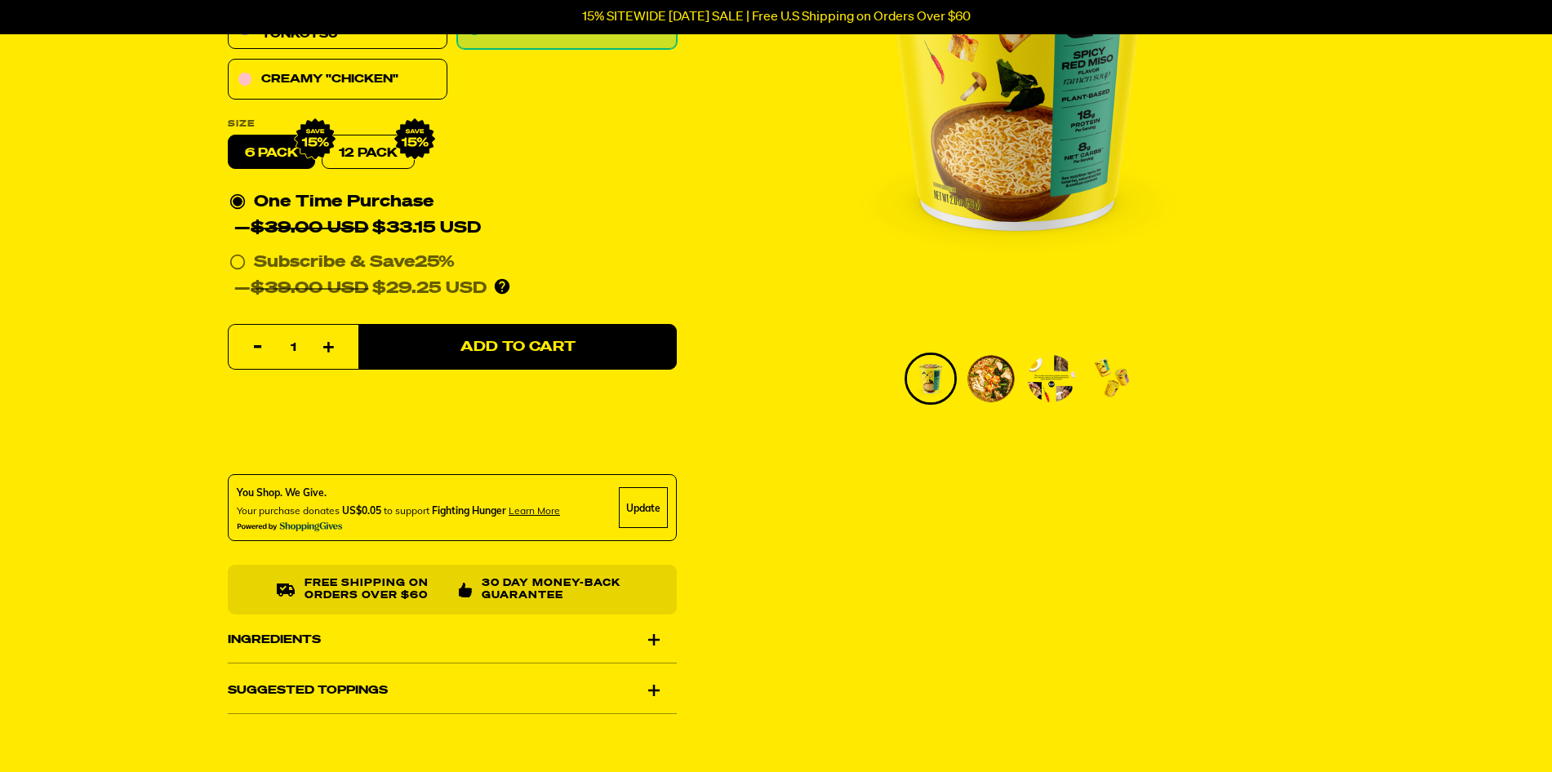
click at [944, 644] on div "Spicy Red Miso Cup Ramen 40 reviews 18g Protein, 8g Net Carbs, 100% Plant Based…" at bounding box center [776, 258] width 1175 height 947
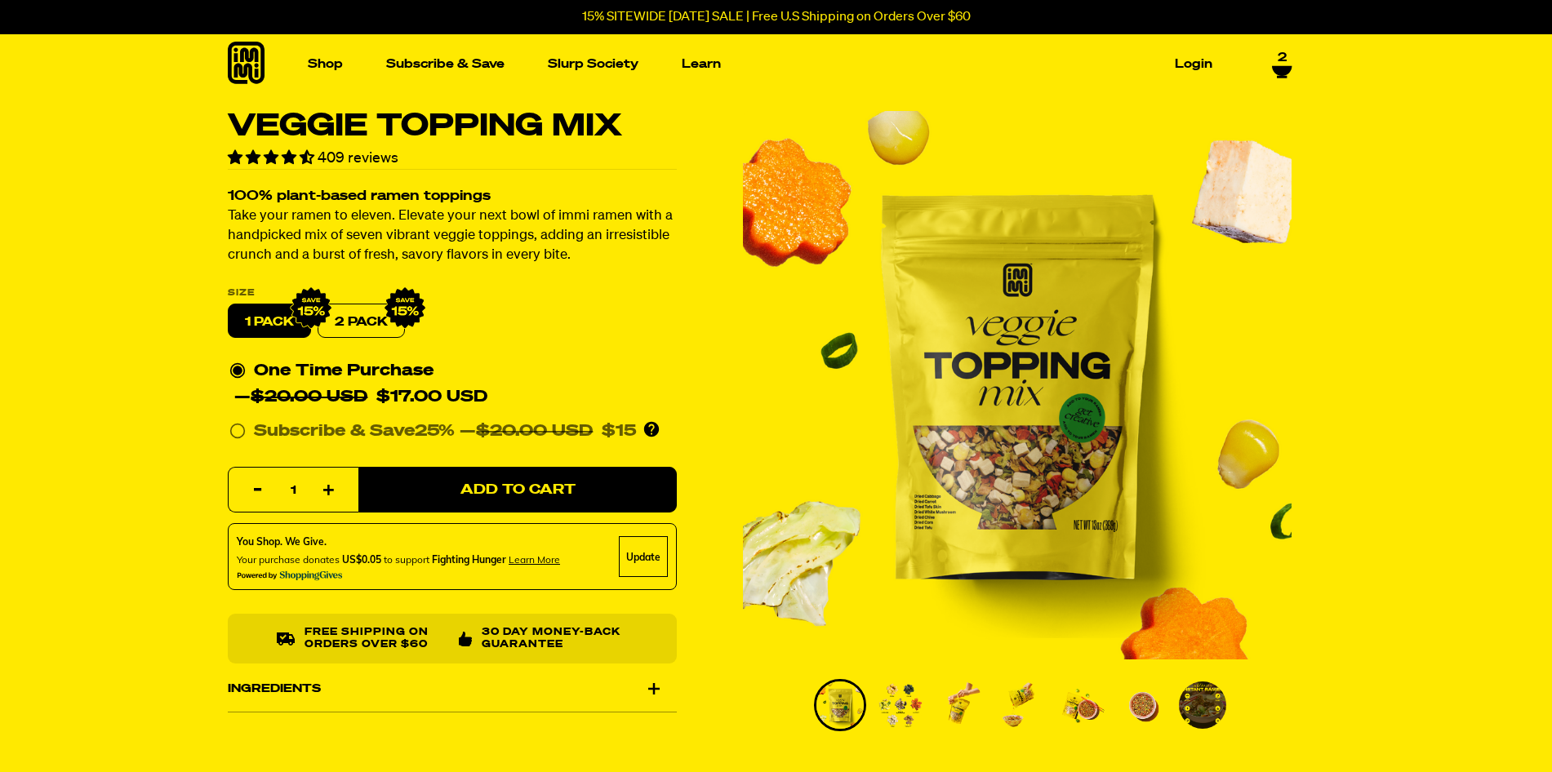
click at [1281, 70] on icon at bounding box center [1282, 71] width 20 height 10
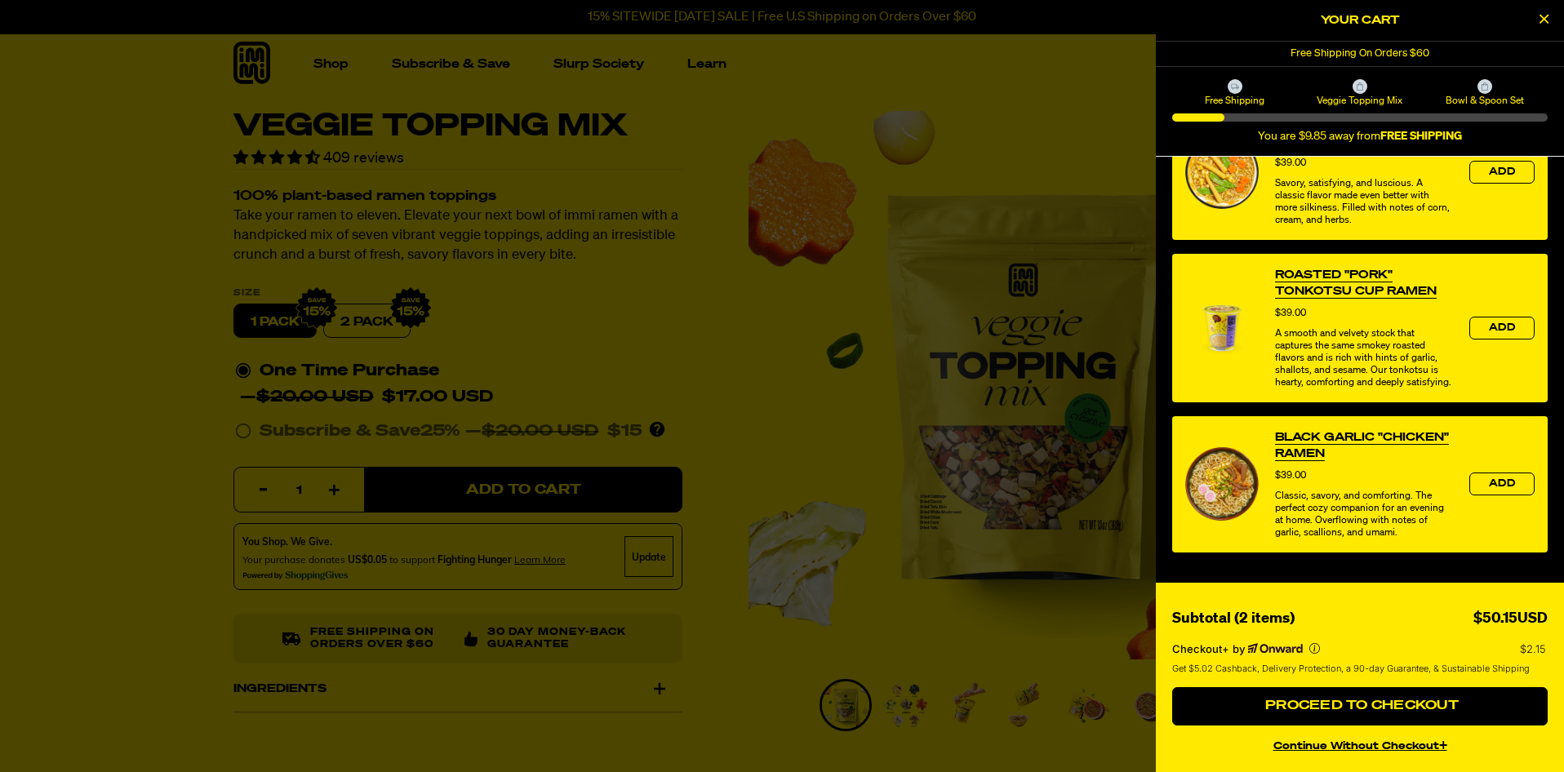
scroll to position [760, 0]
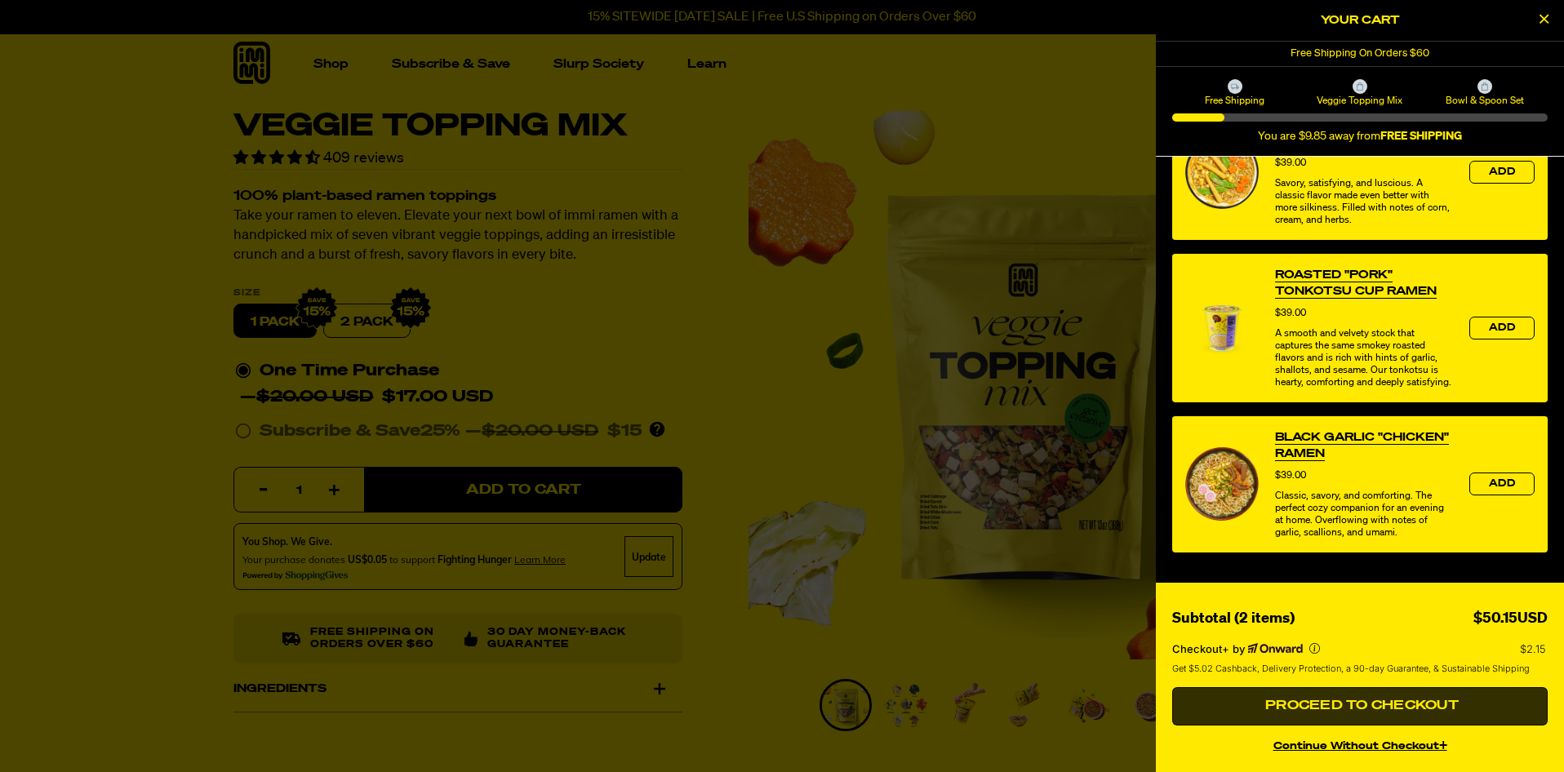
click at [1361, 713] on button "Proceed to Checkout" at bounding box center [1359, 706] width 375 height 39
